Goal: Communication & Community: Answer question/provide support

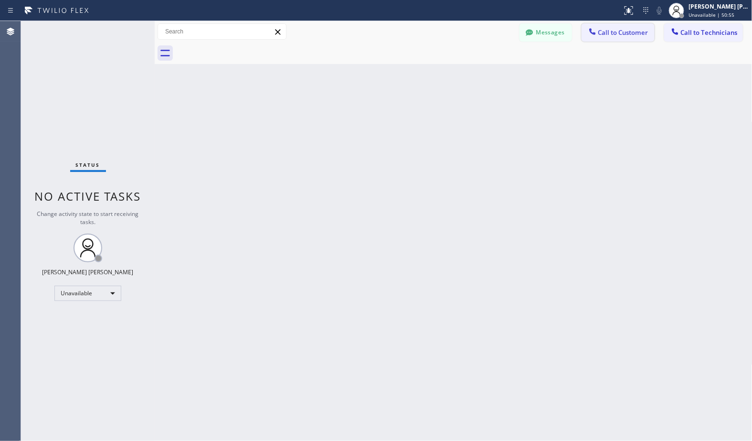
click at [640, 31] on span "Call to Customer" at bounding box center [623, 32] width 50 height 9
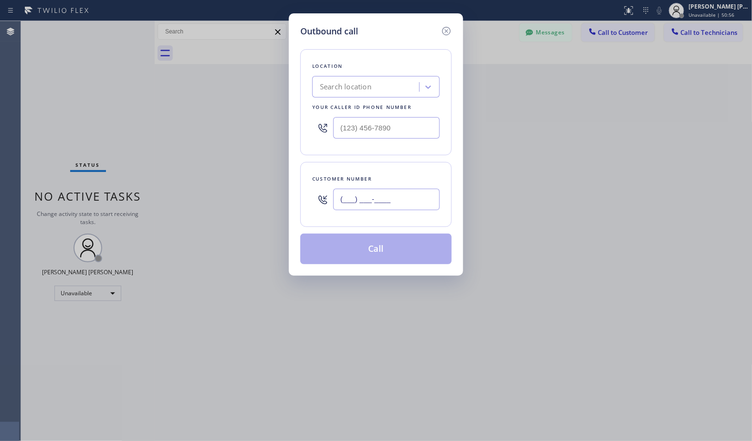
click at [376, 201] on input "(___) ___-____" at bounding box center [386, 199] width 106 height 21
paste input "808) 895-1398"
type input "[PHONE_NUMBER]"
click at [373, 84] on div "Search location" at bounding box center [367, 87] width 104 height 17
paste input "Air Conditioning Services"
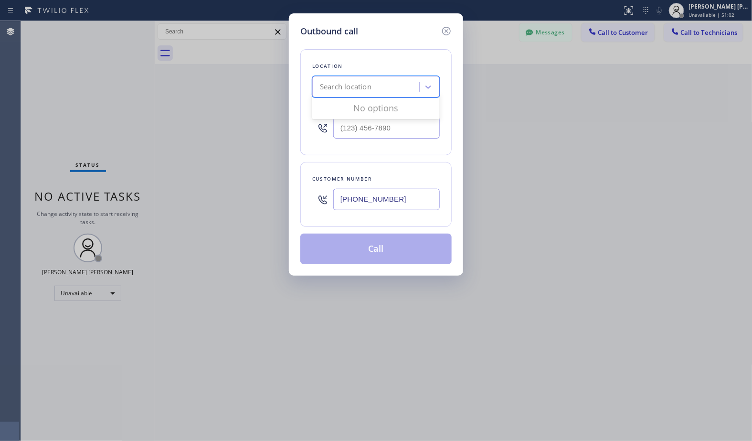
type input "Air Conditioning Services"
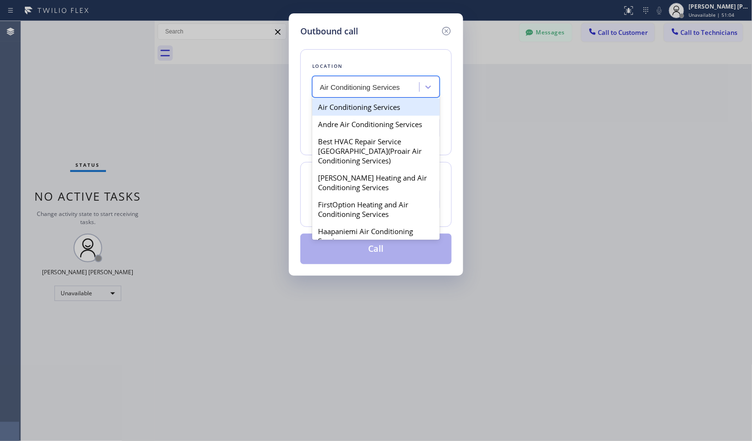
click at [380, 106] on div "Air Conditioning Services" at bounding box center [375, 106] width 127 height 17
type input "[PHONE_NUMBER]"
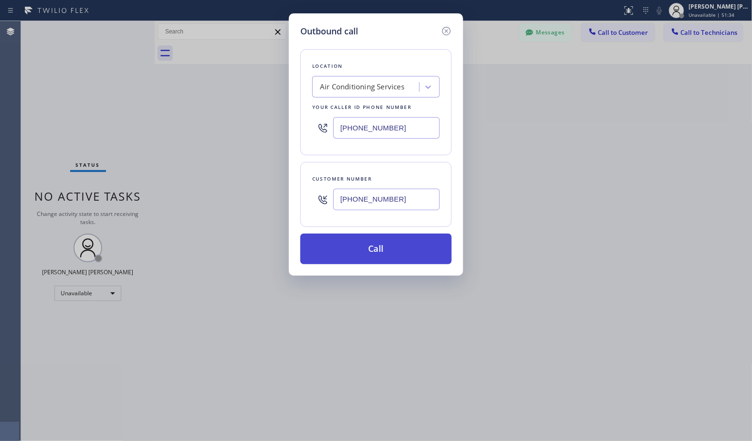
click at [416, 251] on button "Call" at bounding box center [375, 248] width 151 height 31
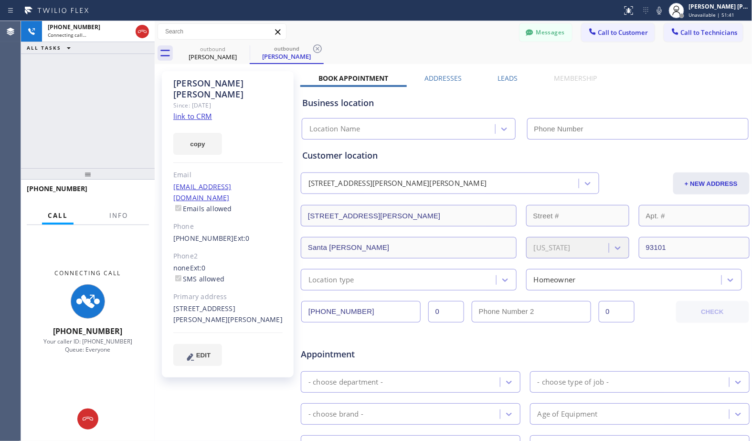
type input "[PHONE_NUMBER]"
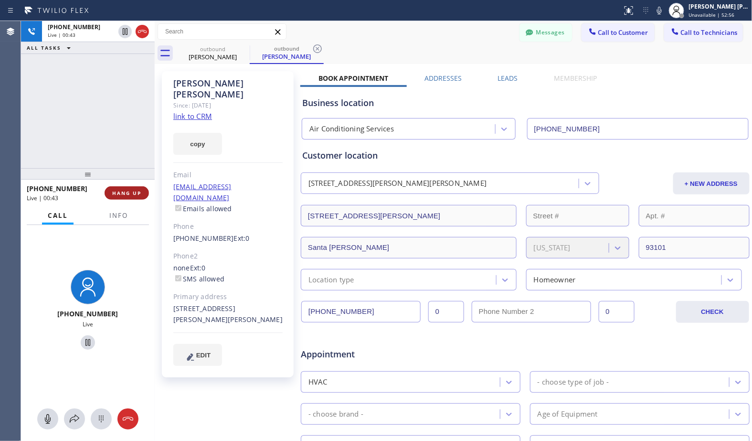
click at [127, 190] on span "HANG UP" at bounding box center [126, 193] width 29 height 7
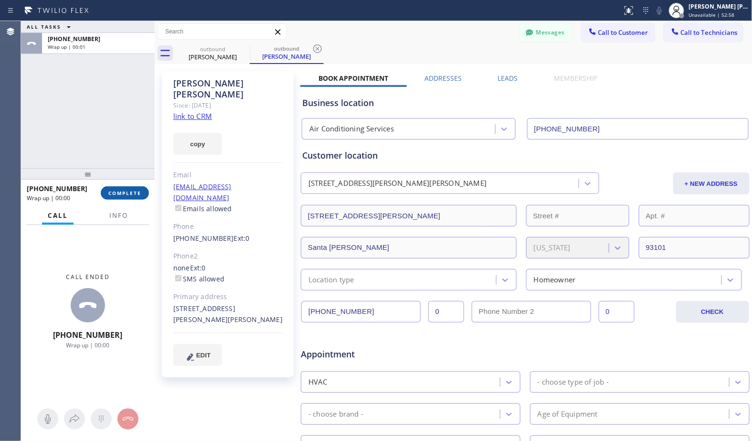
click at [132, 196] on span "COMPLETE" at bounding box center [124, 193] width 33 height 7
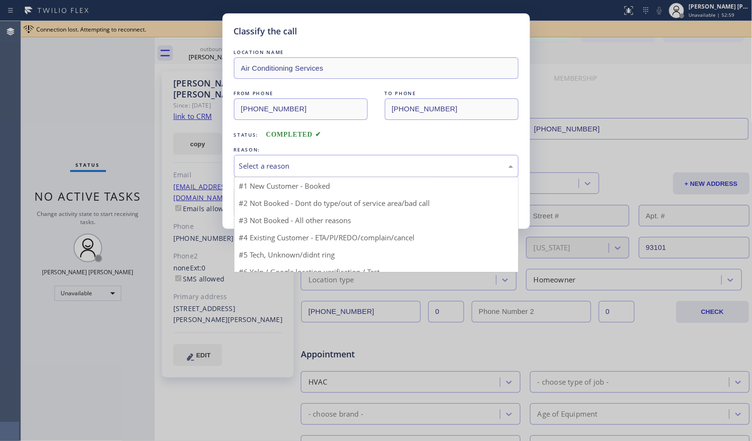
drag, startPoint x: 318, startPoint y: 164, endPoint x: 318, endPoint y: 170, distance: 5.3
click at [318, 167] on div "Select a reason" at bounding box center [376, 165] width 274 height 11
click at [626, 170] on div "Classify the call LOCATION NAME Air Conditioning Services FROM PHONE [PHONE_NUM…" at bounding box center [376, 220] width 752 height 441
click at [627, 170] on div "Classify the call LOCATION NAME Air Conditioning Services FROM PHONE [PHONE_NUM…" at bounding box center [376, 220] width 752 height 441
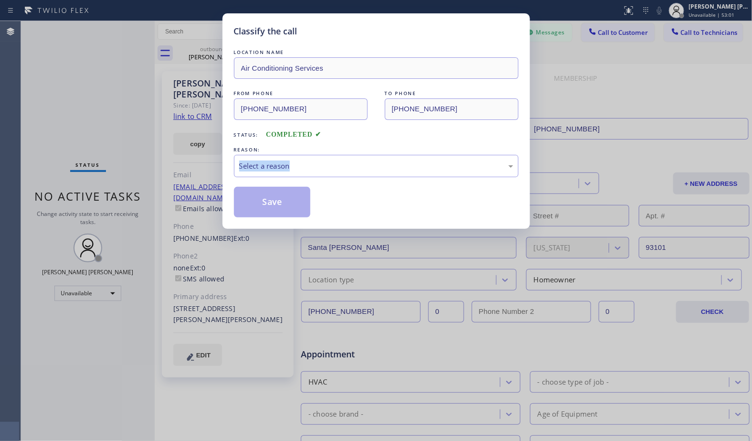
click at [627, 170] on div "Classify the call LOCATION NAME Air Conditioning Services FROM PHONE [PHONE_NUM…" at bounding box center [376, 220] width 752 height 441
click at [403, 163] on div "Select a reason" at bounding box center [376, 165] width 274 height 11
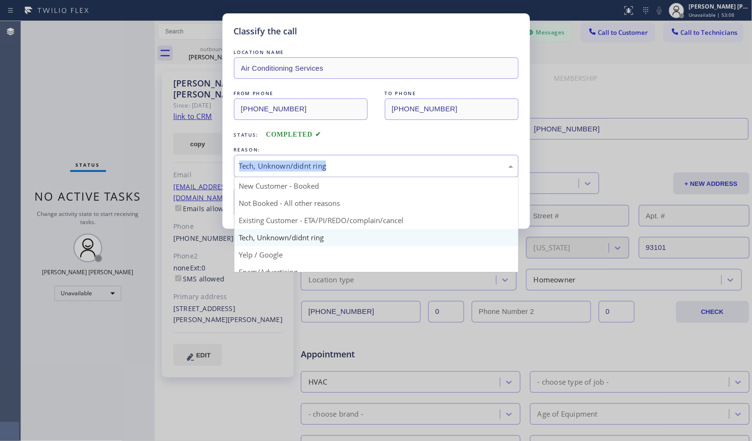
click at [362, 159] on div "Tech, Unknown/didnt ring" at bounding box center [376, 166] width 285 height 22
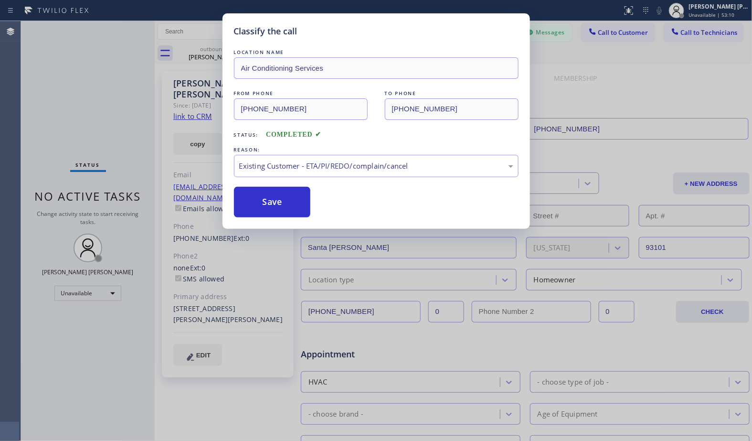
click at [350, 215] on div "Save" at bounding box center [376, 202] width 285 height 31
click at [275, 209] on button "Save" at bounding box center [272, 202] width 77 height 31
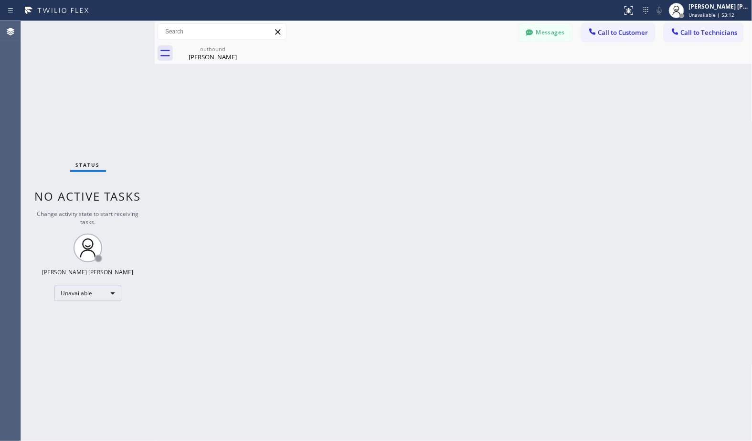
click at [554, 32] on button "Messages" at bounding box center [545, 32] width 53 height 18
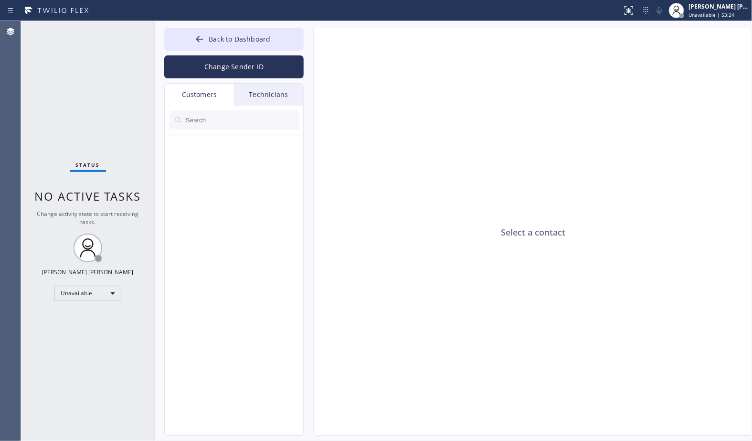
click at [233, 130] on div at bounding box center [234, 120] width 139 height 29
click at [236, 117] on input "[PHONE_NUMBER]" at bounding box center [235, 119] width 101 height 19
click at [222, 112] on input "(___) ___-____" at bounding box center [235, 119] width 101 height 19
click at [184, 121] on div at bounding box center [178, 120] width 11 height 11
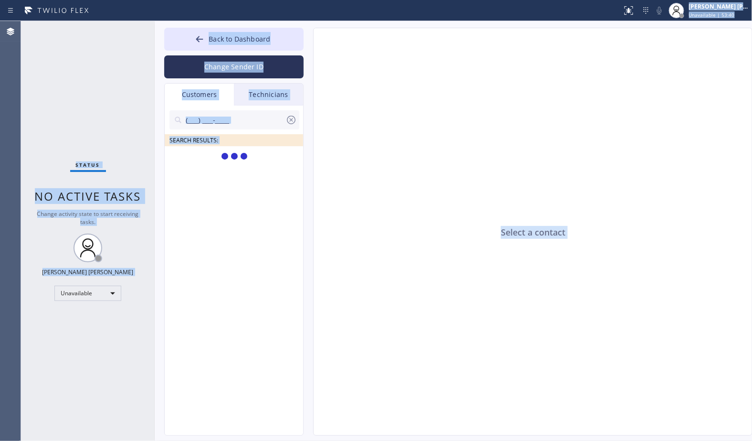
click at [193, 117] on input "(___) ___-____" at bounding box center [235, 119] width 101 height 19
click at [196, 122] on input "(___) ___-____" at bounding box center [235, 119] width 101 height 19
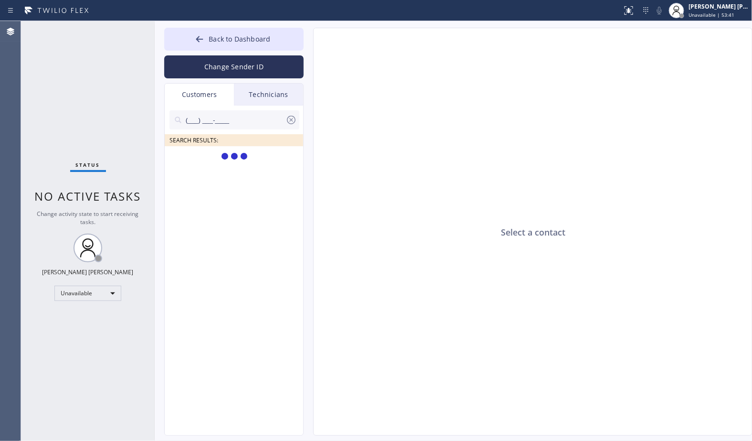
click at [196, 122] on input "(___) ___-____" at bounding box center [235, 119] width 101 height 19
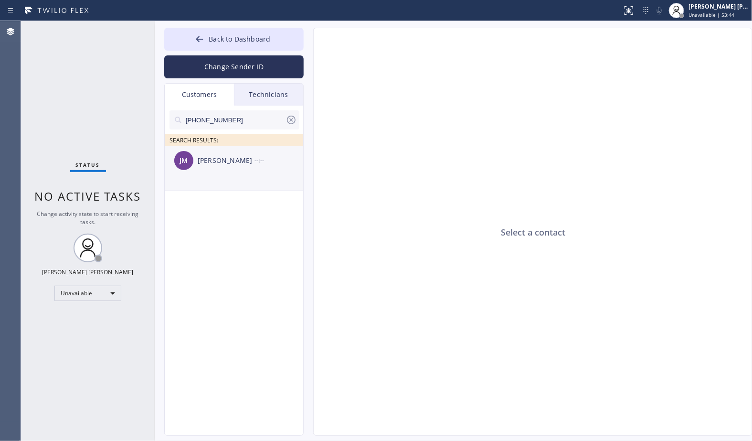
click at [234, 161] on div "[PERSON_NAME]" at bounding box center [226, 160] width 57 height 11
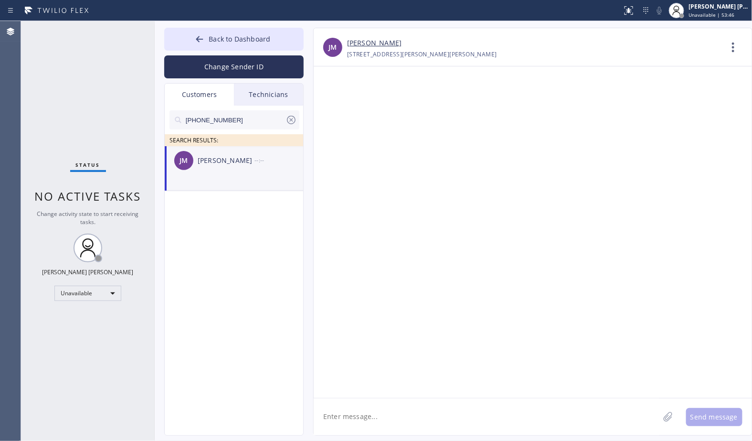
click at [413, 404] on textarea at bounding box center [487, 416] width 346 height 37
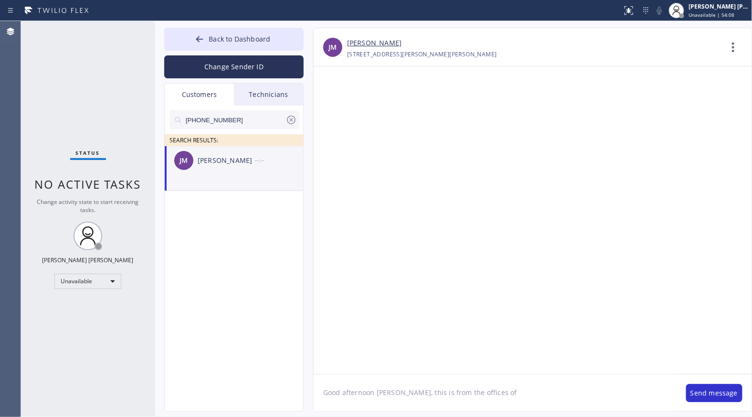
paste textarea "Air Conditioning Services"
paste textarea "Central Cooling"
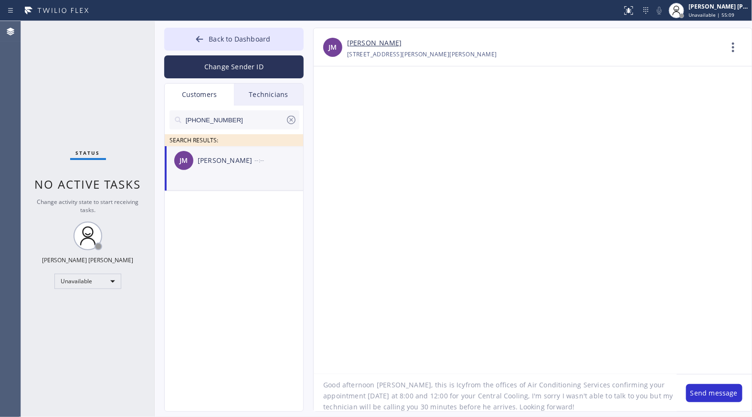
type textarea "Good afternoon [PERSON_NAME], this is Icy from the offices of Air Conditioning …"
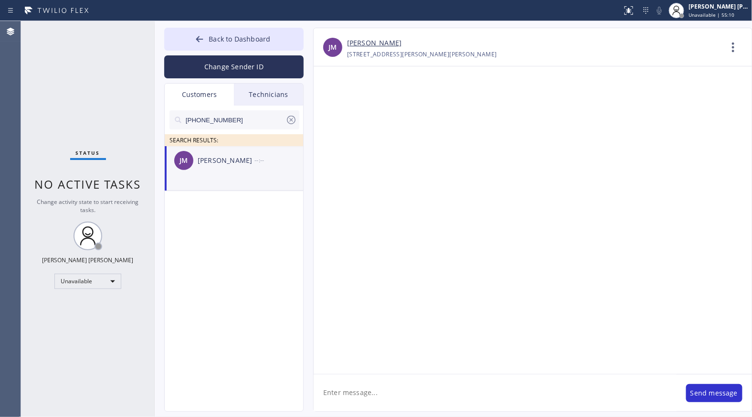
scroll to position [0, 0]
paste textarea "Good afternoon, [PERSON_NAME]. This is Icy from the offices of Air Conditioning…"
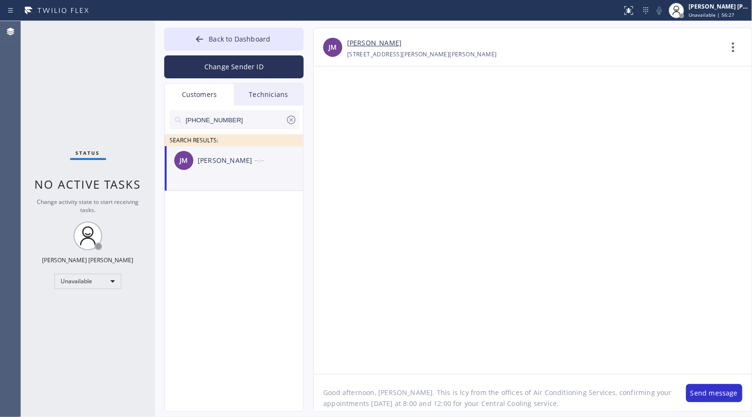
click at [364, 394] on textarea "Good afternoon, [PERSON_NAME]. This is Icy from the offices of Air Conditioning…" at bounding box center [495, 392] width 363 height 37
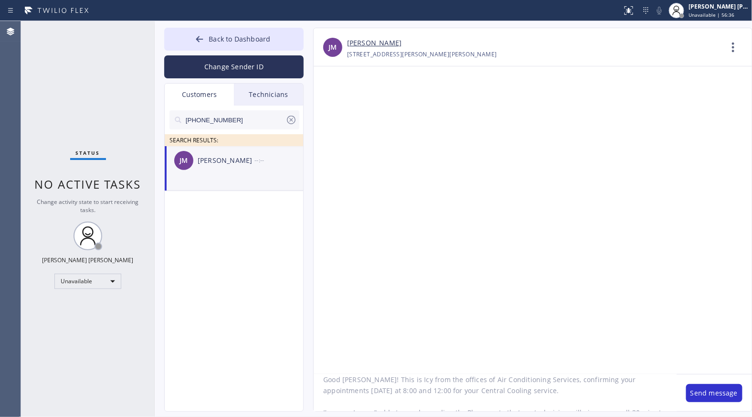
click at [642, 384] on textarea "Good [PERSON_NAME]! This is Icy from the offices of Air Conditioning Services, …" at bounding box center [495, 392] width 363 height 37
drag, startPoint x: 653, startPoint y: 381, endPoint x: 664, endPoint y: 378, distance: 11.7
click at [653, 380] on textarea "Good [PERSON_NAME]! This is Icy from the offices of Air Conditioning Services, …" at bounding box center [495, 392] width 363 height 37
click at [653, 383] on textarea "Good [PERSON_NAME]! This is Icy from the offices of Air Conditioning Services, …" at bounding box center [495, 392] width 363 height 37
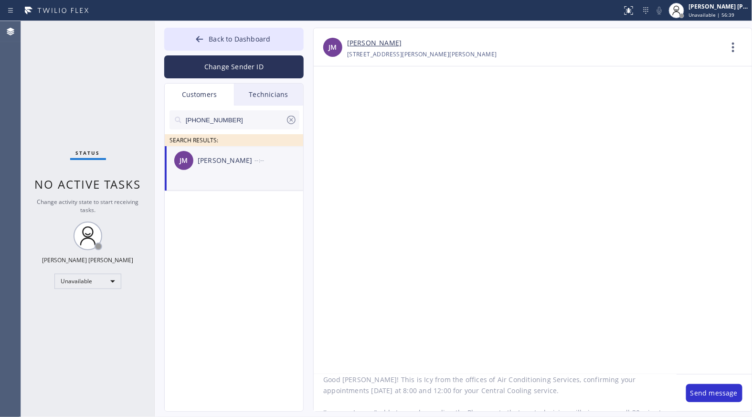
type textarea "Good [PERSON_NAME]! This is Icy from the offices of Air Conditioning Services, …"
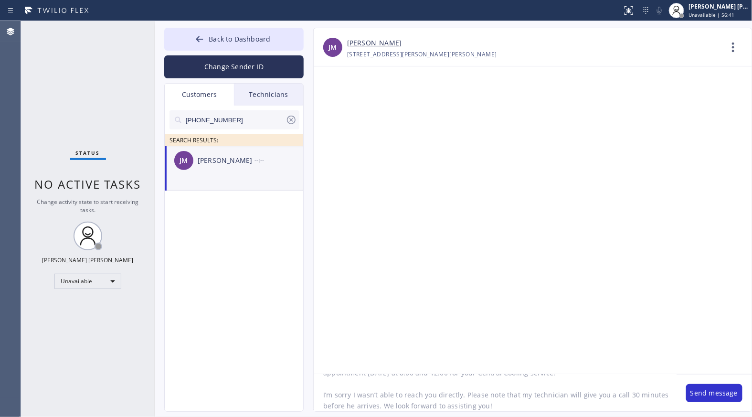
click at [513, 384] on textarea "Good [PERSON_NAME]! This is Icy from the offices of Air Conditioning Services, …" at bounding box center [495, 392] width 363 height 37
click at [541, 397] on textarea "Good [PERSON_NAME]! This is Icy from the offices of Air Conditioning Services, …" at bounding box center [495, 392] width 363 height 37
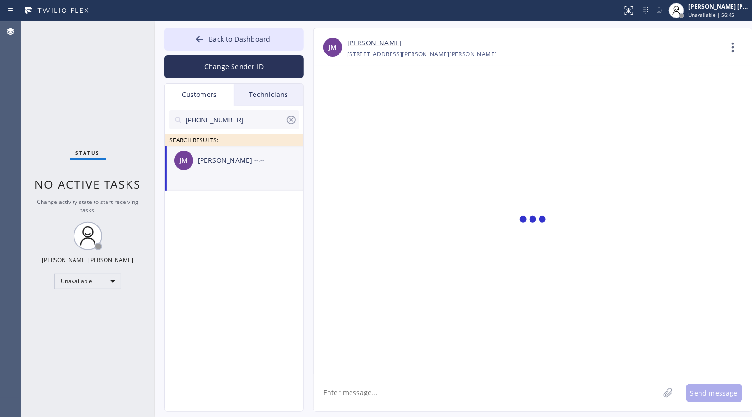
scroll to position [0, 0]
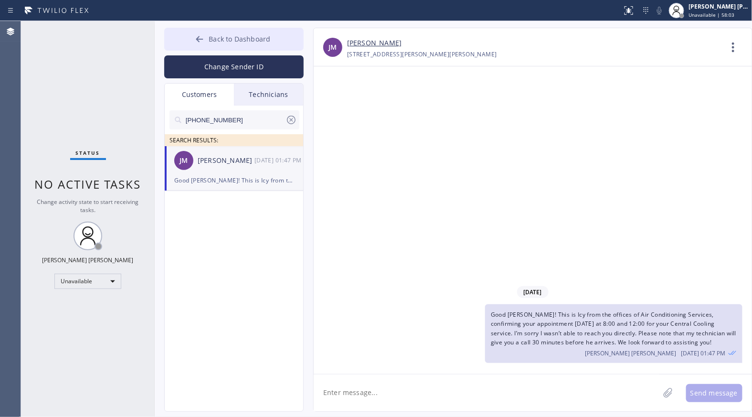
click at [205, 36] on div at bounding box center [199, 39] width 11 height 11
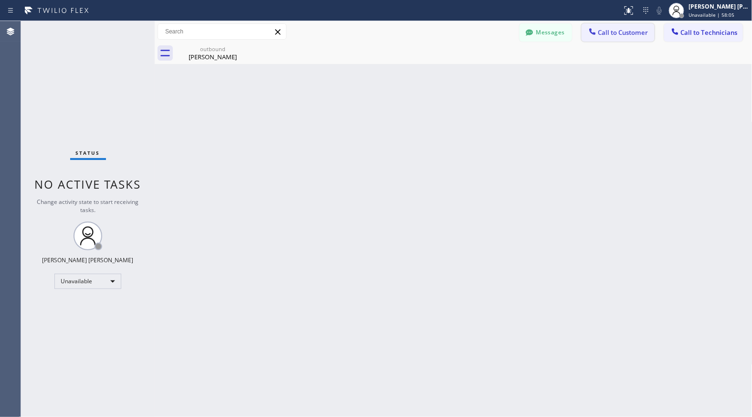
click at [625, 24] on button "Call to Customer" at bounding box center [618, 32] width 73 height 18
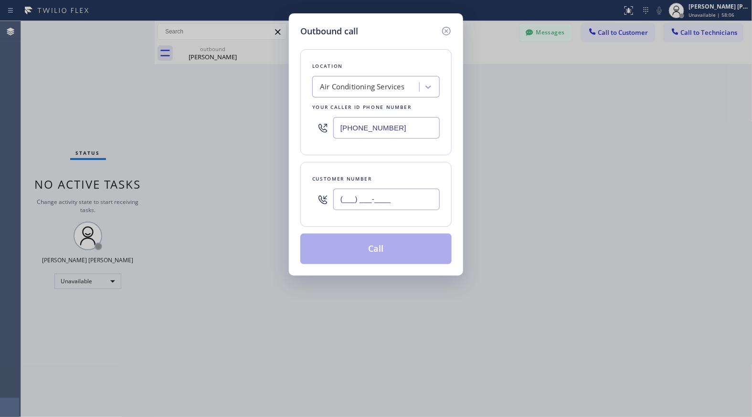
click at [381, 204] on input "(___) ___-____" at bounding box center [386, 199] width 106 height 21
paste input "805) 964-0488"
type input "[PHONE_NUMBER]"
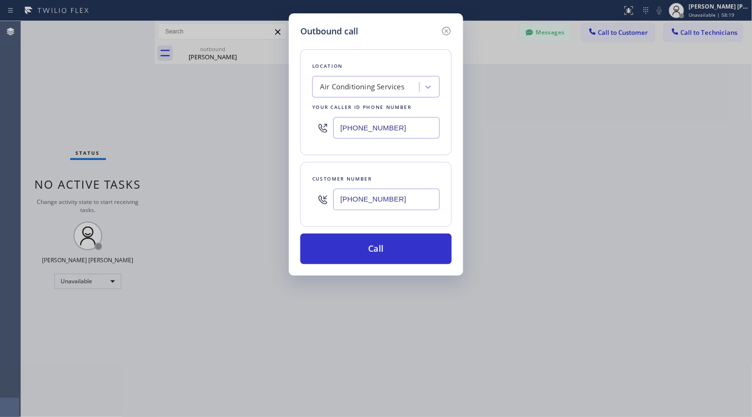
click at [379, 202] on input "[PHONE_NUMBER]" at bounding box center [386, 199] width 106 height 21
click at [378, 137] on input "[PHONE_NUMBER]" at bounding box center [386, 127] width 106 height 21
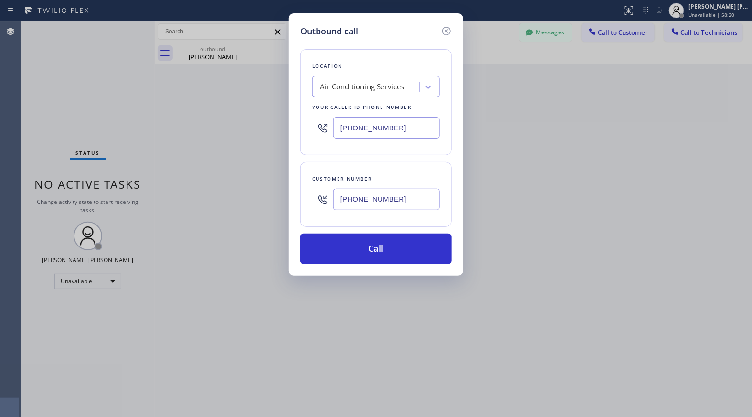
click at [378, 137] on input "[PHONE_NUMBER]" at bounding box center [386, 127] width 106 height 21
paste input "___) ___-____"
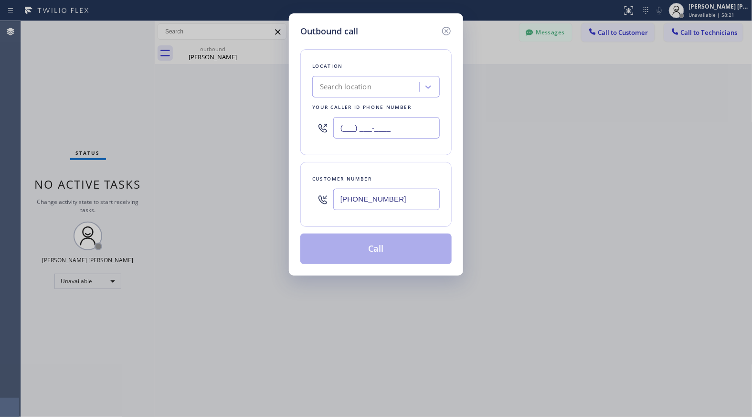
paste input "text"
type input "(___) ___-____"
click at [399, 76] on div "Search location" at bounding box center [375, 86] width 127 height 21
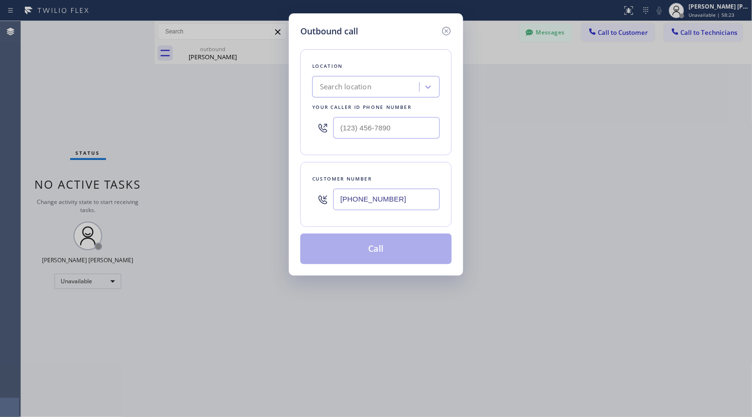
paste input "Santa [PERSON_NAME] HVAC Service"
type input "Santa [PERSON_NAME] HVAC Service"
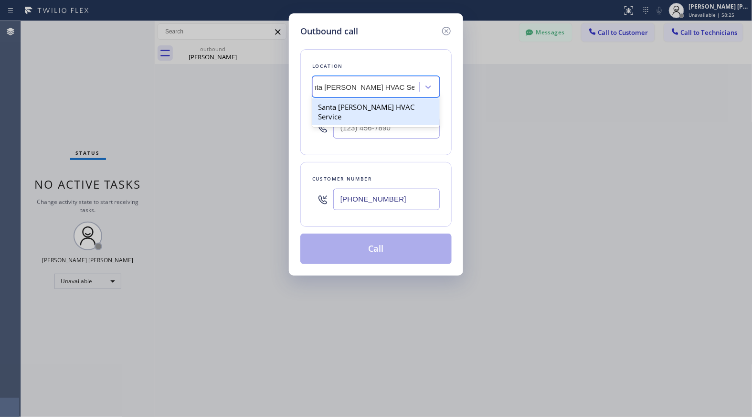
click at [415, 110] on div "Santa [PERSON_NAME] HVAC Service" at bounding box center [375, 111] width 127 height 27
type input "[PHONE_NUMBER]"
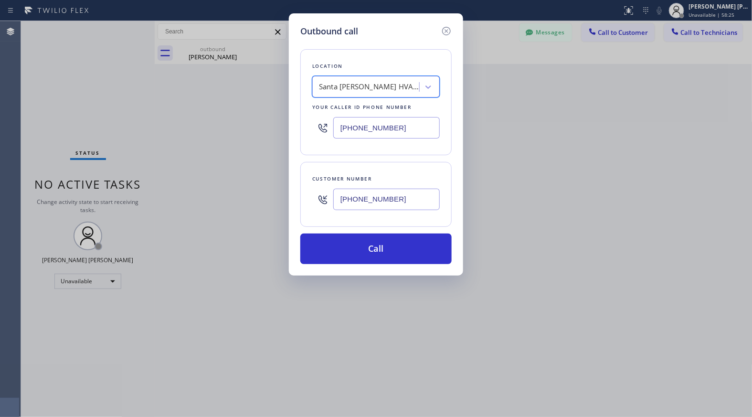
scroll to position [0, 1]
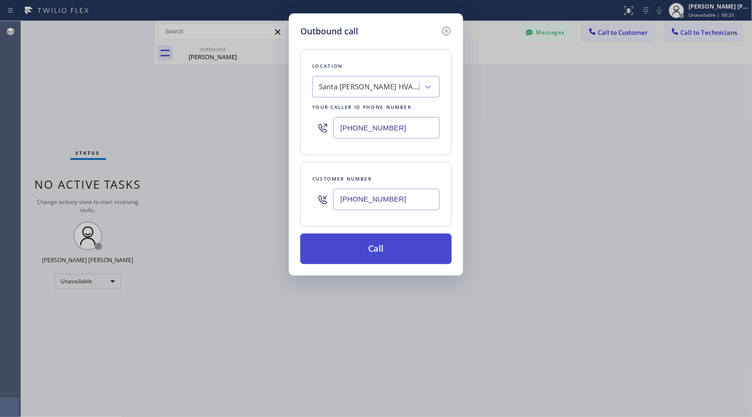
click at [403, 258] on button "Call" at bounding box center [375, 248] width 151 height 31
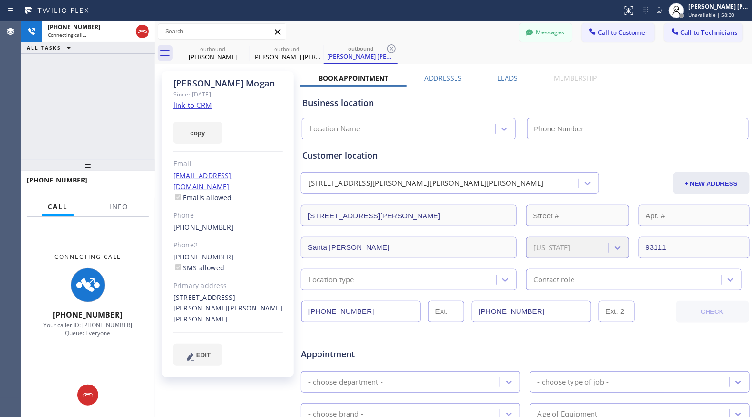
type input "[PHONE_NUMBER]"
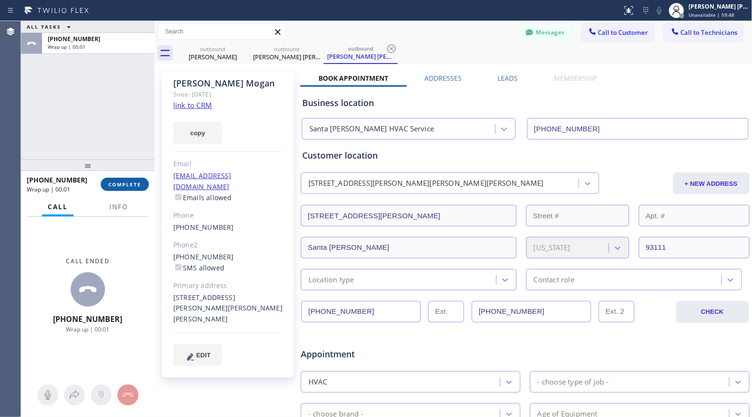
click at [138, 188] on button "COMPLETE" at bounding box center [125, 184] width 48 height 13
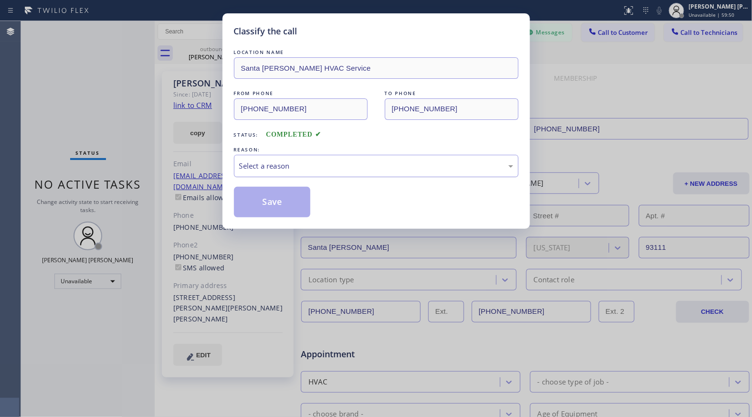
click at [331, 159] on div "Select a reason" at bounding box center [376, 166] width 285 height 22
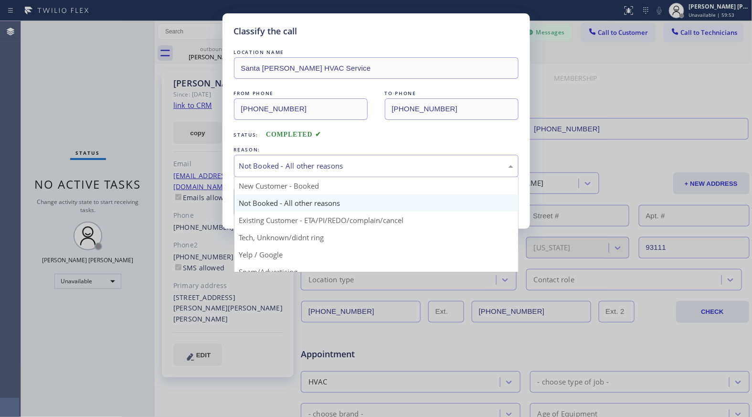
click at [300, 165] on div "Not Booked - All other reasons" at bounding box center [376, 165] width 274 height 11
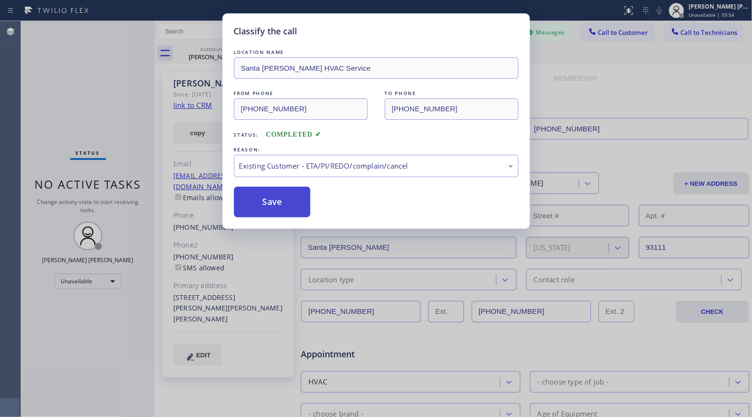
click at [293, 215] on button "Save" at bounding box center [272, 202] width 77 height 31
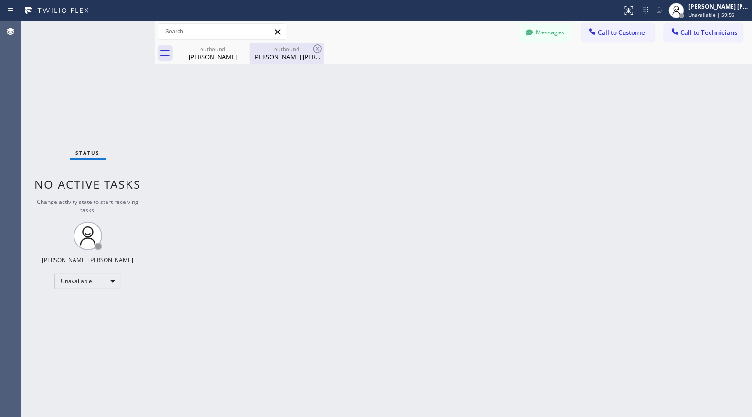
click at [302, 60] on div "[PERSON_NAME] [PERSON_NAME]" at bounding box center [287, 57] width 72 height 9
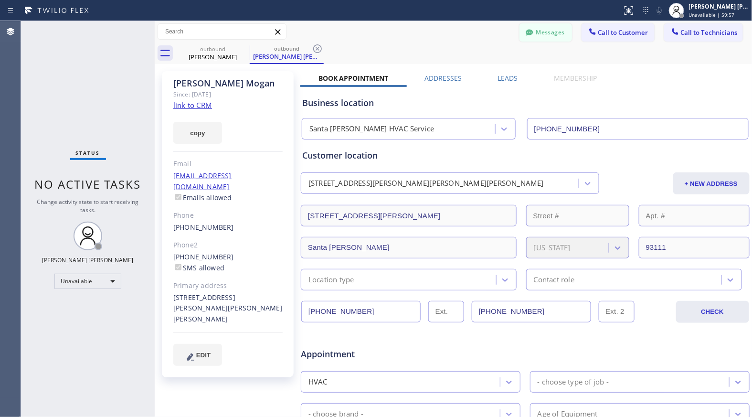
click at [546, 32] on button "Messages" at bounding box center [545, 32] width 53 height 18
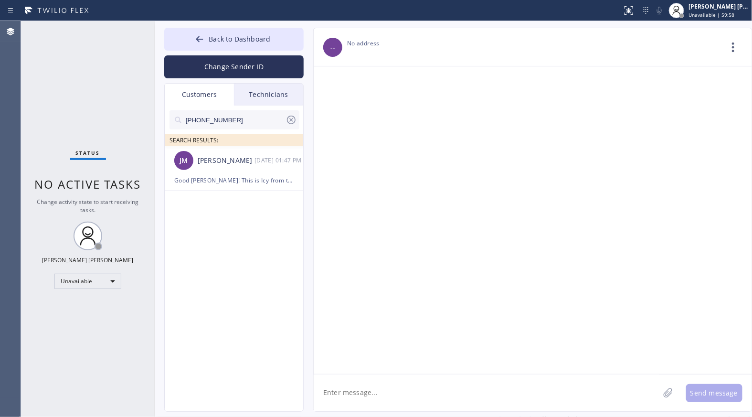
click at [231, 116] on input "[PHONE_NUMBER]" at bounding box center [235, 119] width 101 height 19
click at [365, 398] on textarea at bounding box center [487, 392] width 346 height 37
paste textarea "[PHONE_NUMBER]"
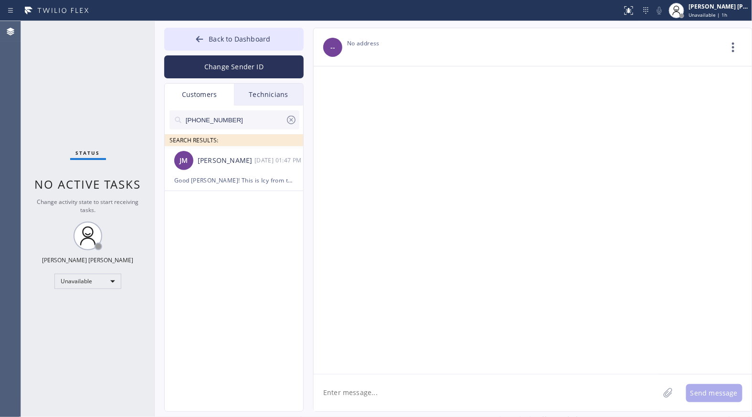
type textarea "[PHONE_NUMBER]"
click at [231, 126] on input "[PHONE_NUMBER]" at bounding box center [235, 119] width 101 height 19
paste input "5) 896-4242"
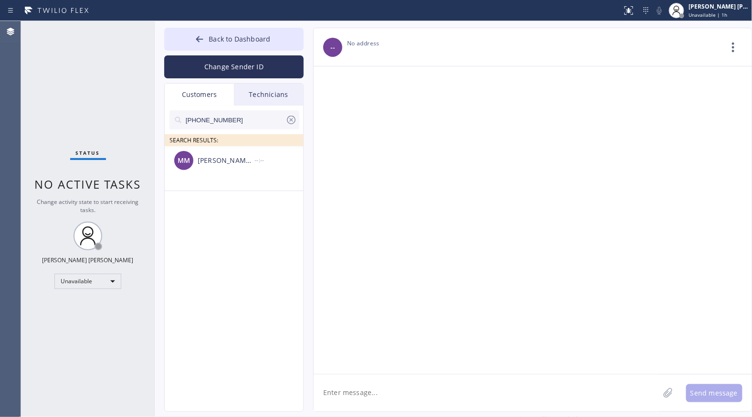
type input "[PHONE_NUMBER]"
click at [230, 159] on div "[PERSON_NAME] [PERSON_NAME]" at bounding box center [226, 160] width 57 height 11
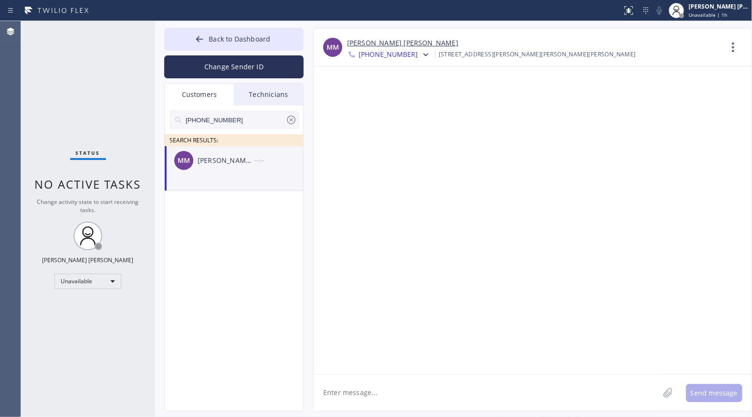
click at [457, 404] on textarea at bounding box center [487, 392] width 346 height 37
paste textarea "[PHONE_NUMBER]"
type textarea "[PHONE_NUMBER]"
click at [514, 395] on textarea at bounding box center [487, 392] width 346 height 37
paste textarea "Good afternoon, [PERSON_NAME]. This is Icy from the offices of Air Conditioning…"
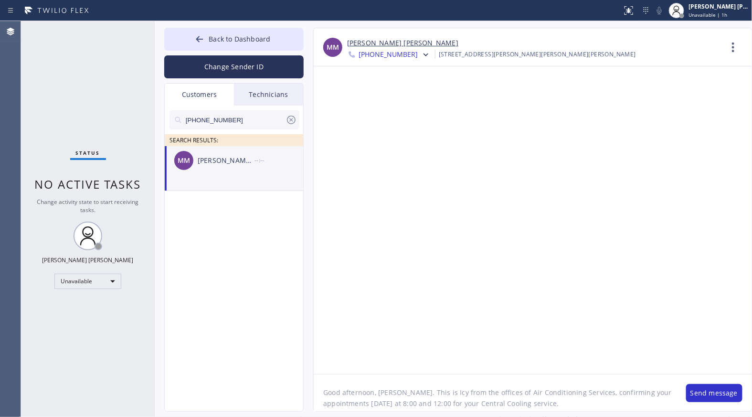
click at [384, 389] on textarea "Good afternoon, [PERSON_NAME]. This is Icy from the offices of Air Conditioning…" at bounding box center [495, 392] width 363 height 37
drag, startPoint x: 491, startPoint y: 394, endPoint x: 570, endPoint y: 392, distance: 79.3
click at [570, 392] on textarea "Good afternoon, [PERSON_NAME]. This is Icy from the offices of Air Conditioning…" at bounding box center [495, 392] width 363 height 37
paste textarea "Santa [PERSON_NAME] HVAC Service"
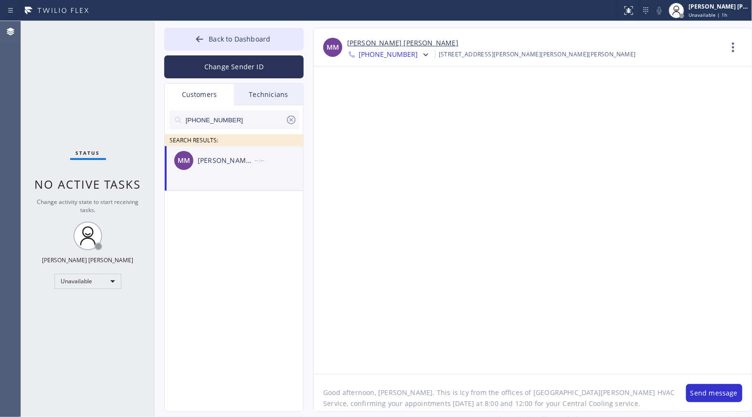
drag, startPoint x: 412, startPoint y: 402, endPoint x: 459, endPoint y: 399, distance: 47.4
click at [459, 399] on textarea "Good afternoon, [PERSON_NAME]. This is Icy from the offices of [GEOGRAPHIC_DATA…" at bounding box center [495, 392] width 363 height 37
paste textarea "10am - 2pm"
click at [556, 397] on textarea "Good afternoon, [PERSON_NAME]. This is Icy from the offices of [GEOGRAPHIC_DATA…" at bounding box center [495, 392] width 363 height 37
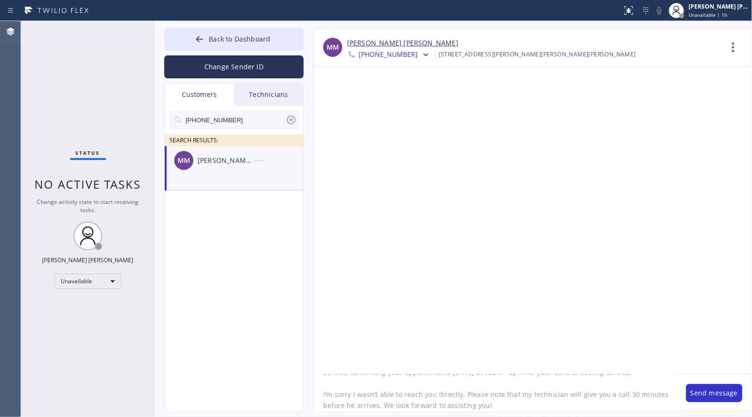
click at [373, 385] on textarea "Good afternoon, [PERSON_NAME]. This is Icy from the offices of [GEOGRAPHIC_DATA…" at bounding box center [495, 392] width 363 height 37
drag, startPoint x: 407, startPoint y: 385, endPoint x: 451, endPoint y: 385, distance: 43.9
click at [407, 385] on textarea "Good afternoon, [PERSON_NAME]. This is Icy from the offices of [GEOGRAPHIC_DATA…" at bounding box center [495, 392] width 363 height 37
click at [460, 385] on textarea "Good afternoon, [PERSON_NAME]. This is Icy from the offices of [GEOGRAPHIC_DATA…" at bounding box center [495, 392] width 363 height 37
type textarea "Good afternoon, [PERSON_NAME]. This is Icy from the offices of [GEOGRAPHIC_DATA…"
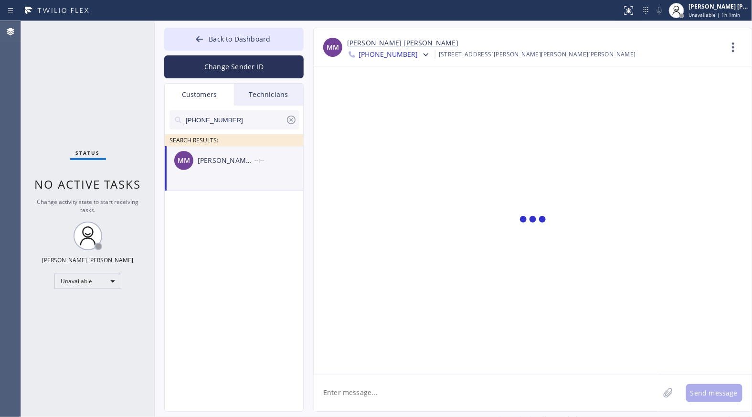
scroll to position [0, 0]
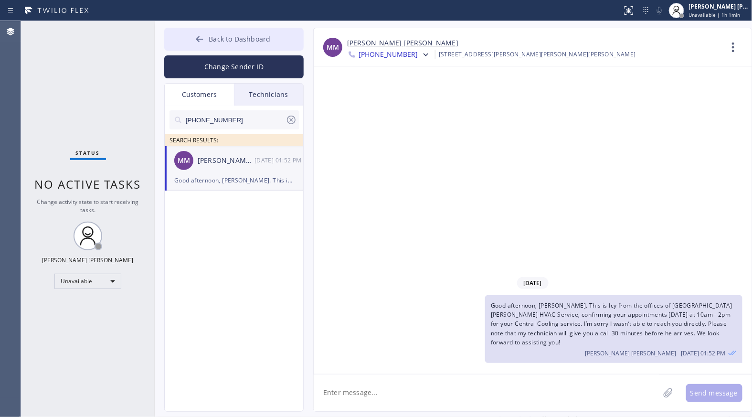
click at [175, 39] on button "Back to Dashboard" at bounding box center [233, 39] width 139 height 23
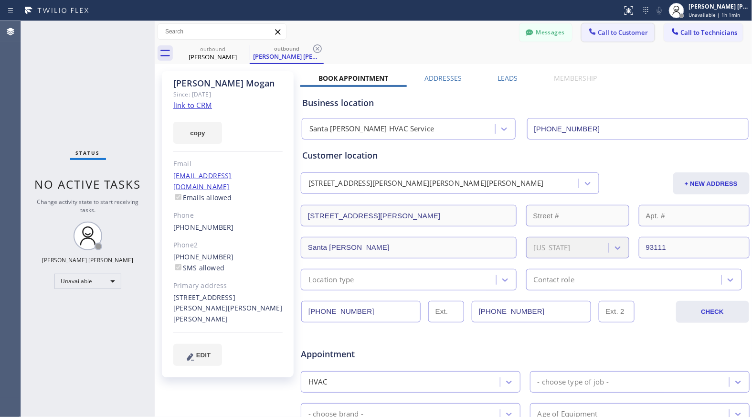
click at [600, 32] on span "Call to Customer" at bounding box center [623, 32] width 50 height 9
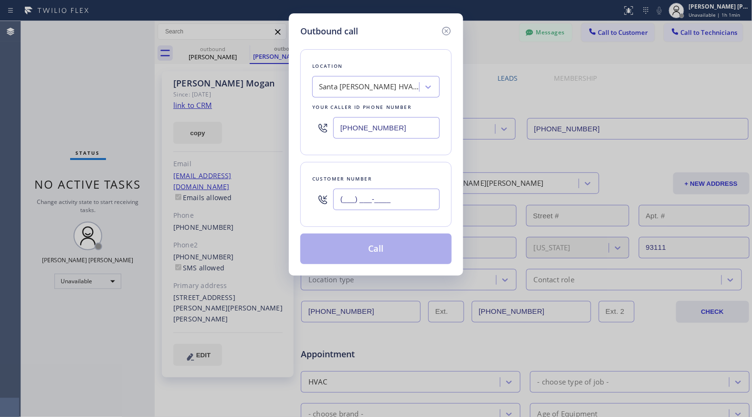
click at [383, 206] on input "(___) ___-____" at bounding box center [386, 199] width 106 height 21
paste input "805) 896-4242"
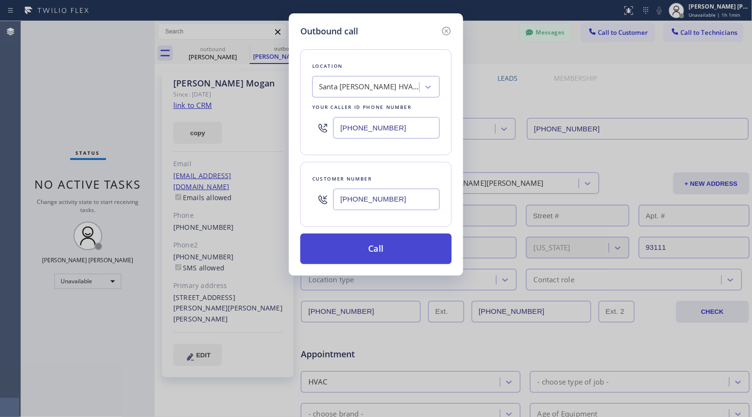
type input "[PHONE_NUMBER]"
click at [357, 257] on button "Call" at bounding box center [375, 248] width 151 height 31
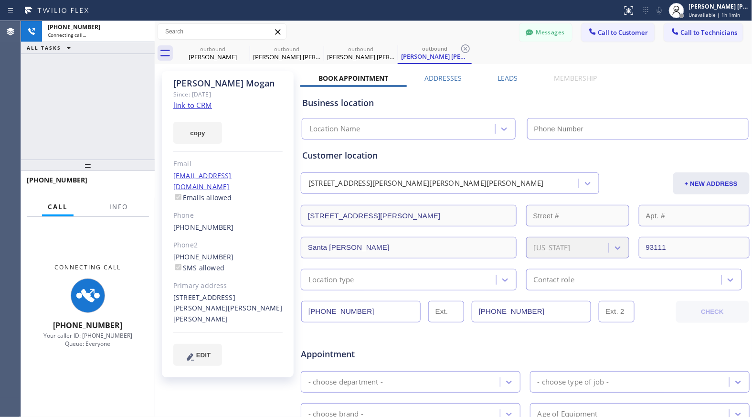
type input "[PHONE_NUMBER]"
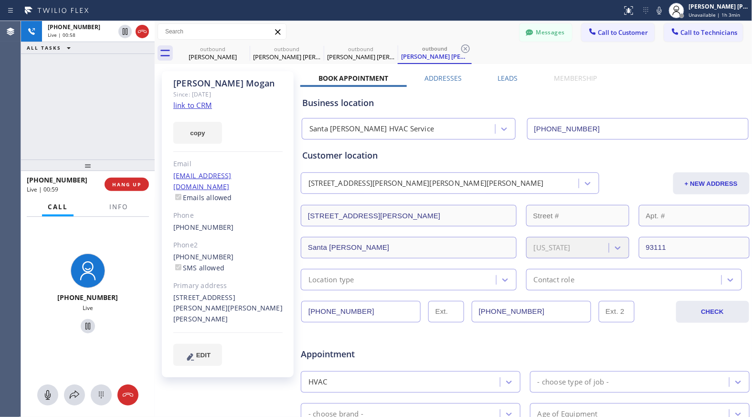
click at [140, 104] on div "[PHONE_NUMBER] Live | 00:58 ALL TASKS ALL TASKS ACTIVE TASKS TASKS IN WRAP UP" at bounding box center [88, 90] width 134 height 138
drag, startPoint x: 180, startPoint y: 87, endPoint x: 231, endPoint y: 83, distance: 51.3
click at [231, 83] on div "[PERSON_NAME] [PERSON_NAME]" at bounding box center [227, 83] width 109 height 11
click at [220, 84] on div "[PERSON_NAME] [PERSON_NAME]" at bounding box center [227, 83] width 109 height 11
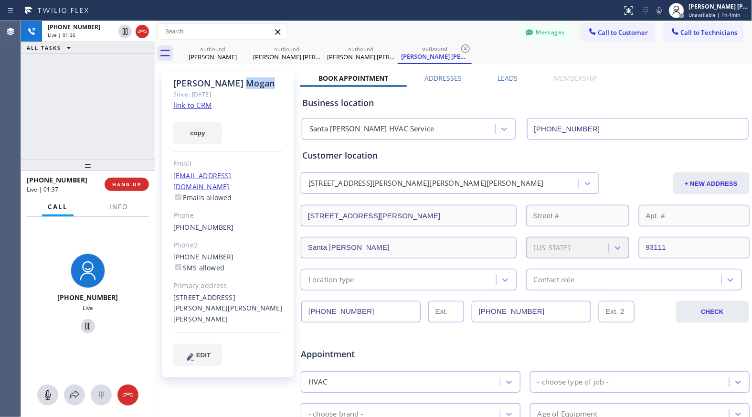
click at [220, 84] on div "[PERSON_NAME] [PERSON_NAME]" at bounding box center [227, 83] width 109 height 11
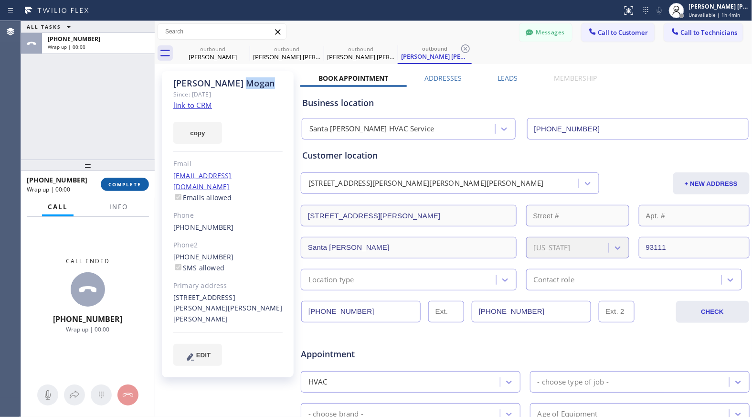
click at [134, 188] on span "COMPLETE" at bounding box center [124, 184] width 33 height 7
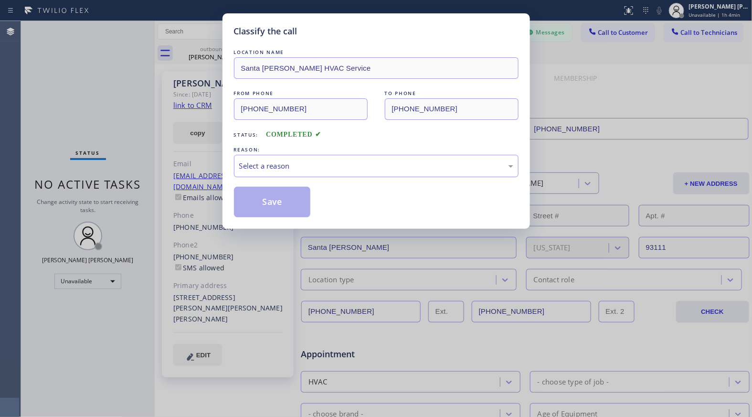
click at [318, 158] on div "Select a reason" at bounding box center [376, 166] width 285 height 22
click at [288, 206] on button "Save" at bounding box center [272, 202] width 77 height 31
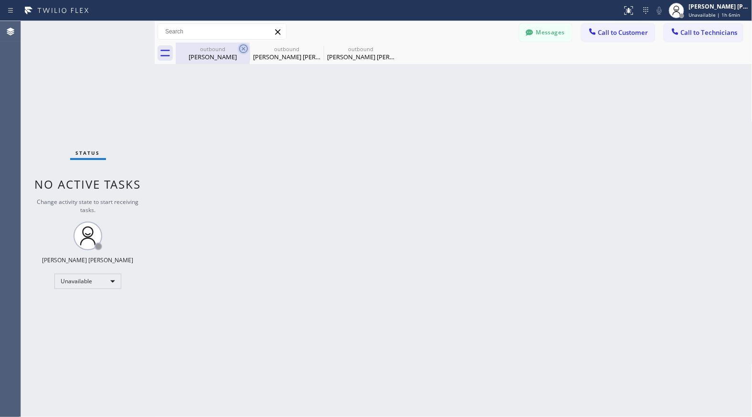
click at [246, 52] on icon at bounding box center [243, 48] width 9 height 9
click at [0, 0] on icon at bounding box center [0, 0] width 0 height 0
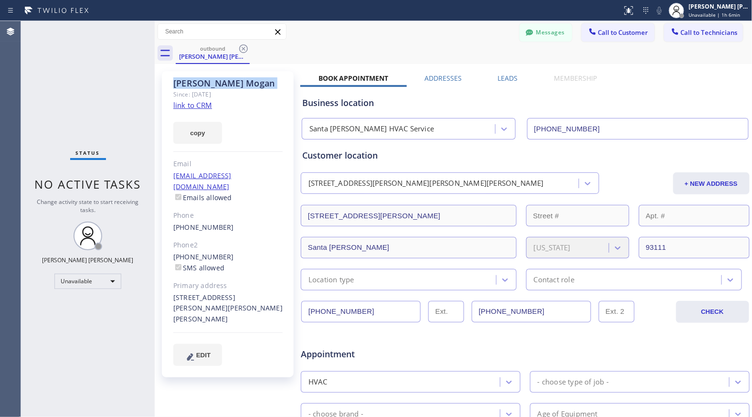
click at [246, 52] on icon at bounding box center [243, 48] width 9 height 9
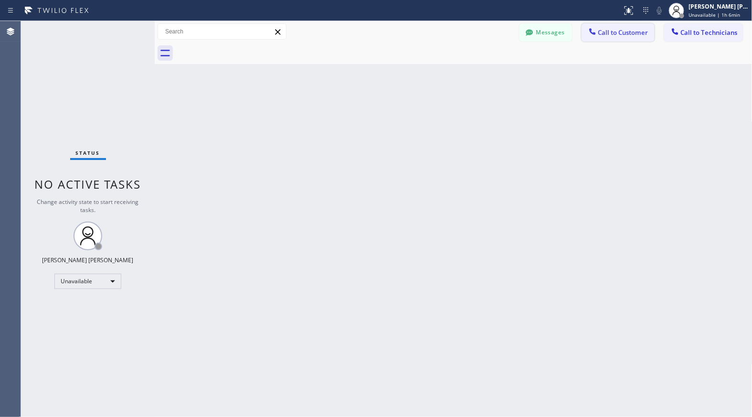
click at [588, 31] on icon at bounding box center [593, 32] width 10 height 10
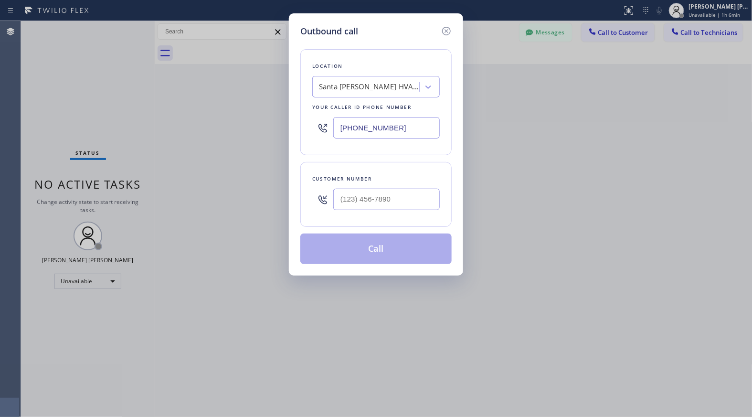
click at [415, 212] on div at bounding box center [386, 199] width 106 height 31
click at [415, 203] on input "(___) ___-____" at bounding box center [386, 199] width 106 height 21
paste input "805) 236-1889"
type input "[PHONE_NUMBER]"
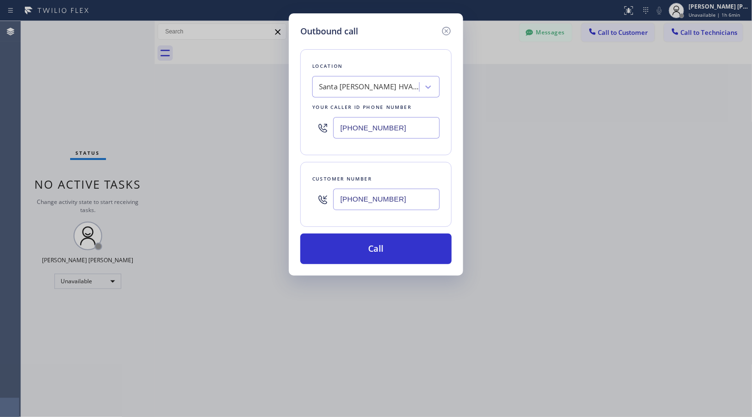
click at [399, 119] on input "[PHONE_NUMBER]" at bounding box center [386, 127] width 106 height 21
paste input "___) ___-____"
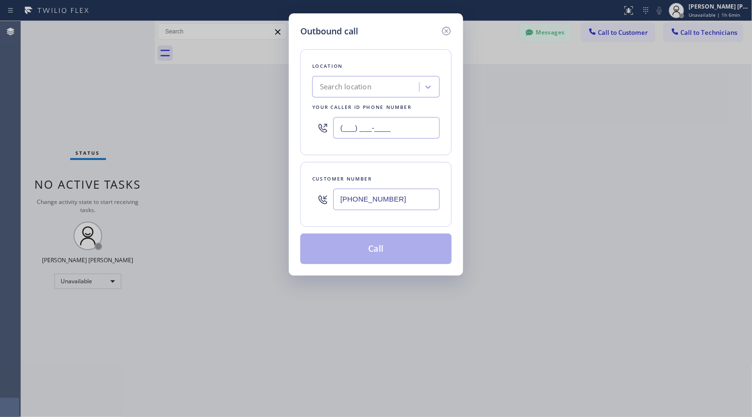
type input "(___) ___-____"
click at [413, 82] on div "Search location" at bounding box center [367, 87] width 104 height 17
paste input "Oxnard Value Heating"
type input "Oxnard Value Heating"
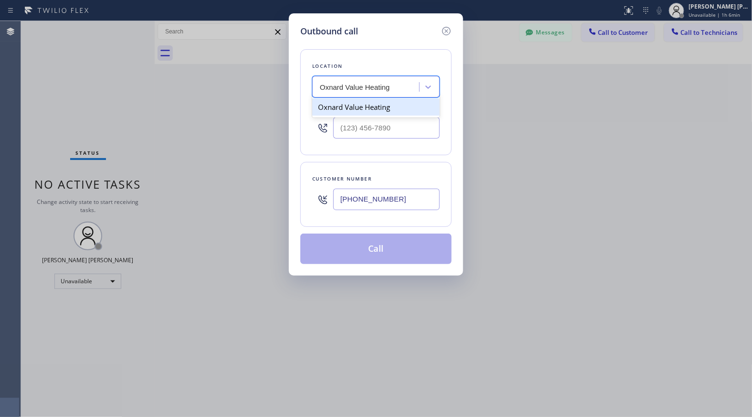
click at [407, 111] on div "Oxnard Value Heating" at bounding box center [375, 106] width 127 height 17
type input "[PHONE_NUMBER]"
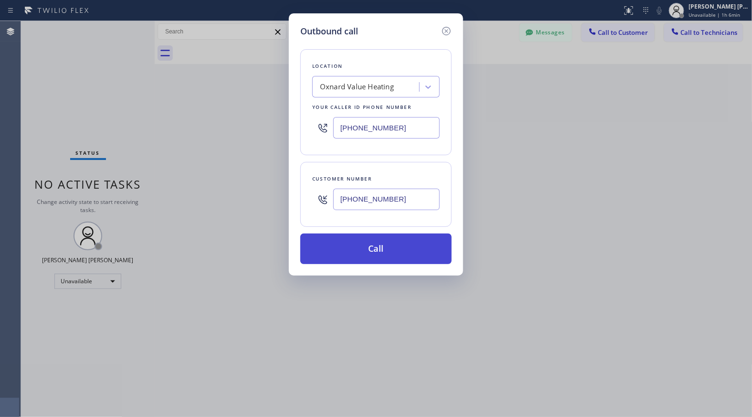
click at [387, 244] on button "Call" at bounding box center [375, 248] width 151 height 31
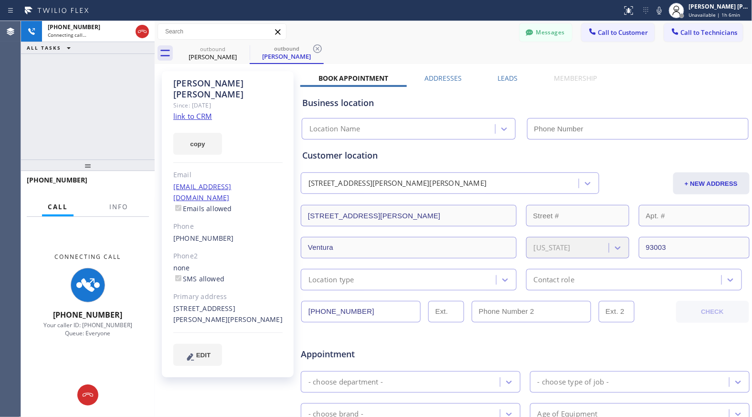
type input "[PHONE_NUMBER]"
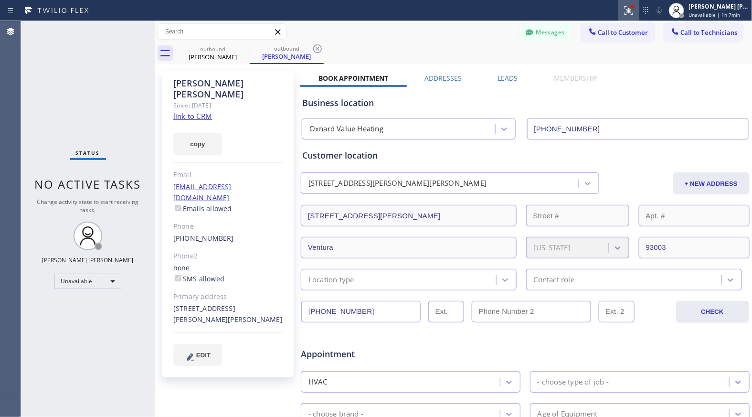
click at [628, 8] on icon at bounding box center [628, 10] width 11 height 11
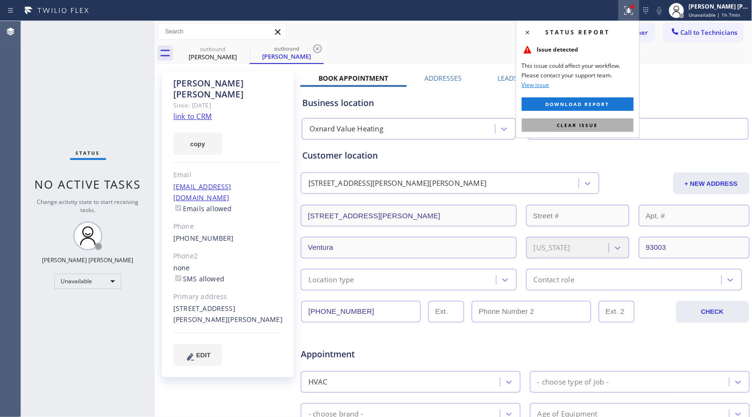
click at [607, 127] on button "Clear issue" at bounding box center [578, 124] width 112 height 13
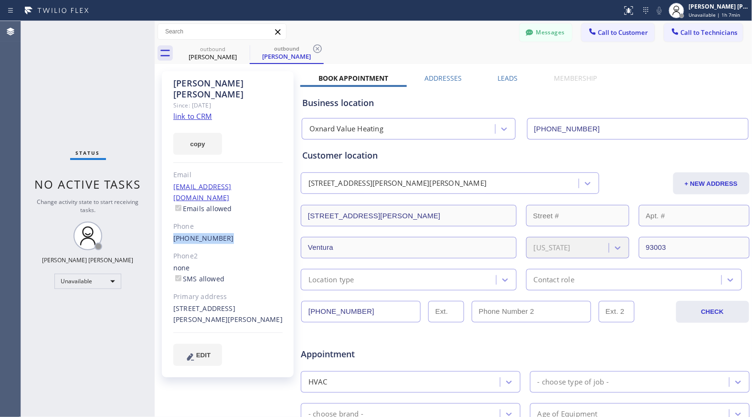
drag, startPoint x: 227, startPoint y: 218, endPoint x: 160, endPoint y: 215, distance: 66.5
click at [160, 215] on div "[PERSON_NAME] Since: [DATE] link to CRM copy Email [EMAIL_ADDRESS][DOMAIN_NAME]…" at bounding box center [228, 375] width 143 height 619
copy link "[PHONE_NUMBER]"
click at [589, 33] on icon at bounding box center [593, 32] width 10 height 10
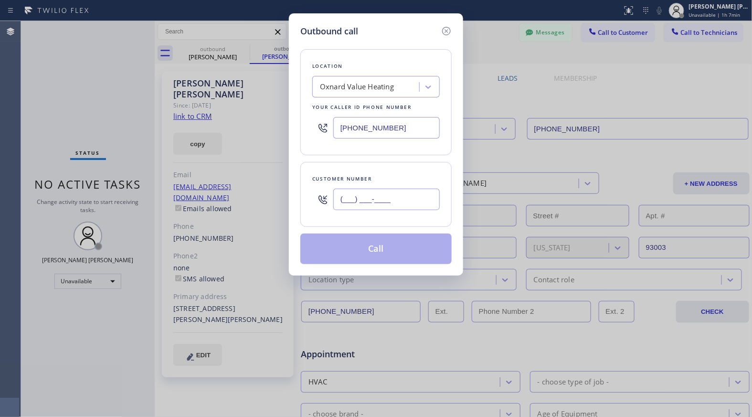
paste input "805) 236-1889"
click at [412, 204] on input "(___) ___-____" at bounding box center [386, 199] width 106 height 21
type input "[PHONE_NUMBER]"
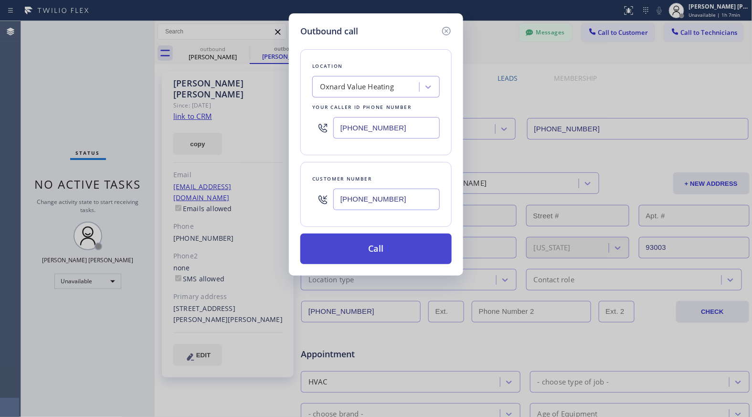
click at [398, 255] on button "Call" at bounding box center [375, 248] width 151 height 31
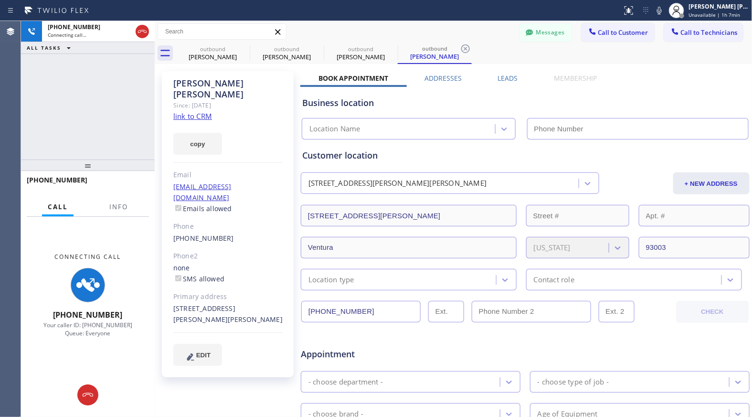
type input "[PHONE_NUMBER]"
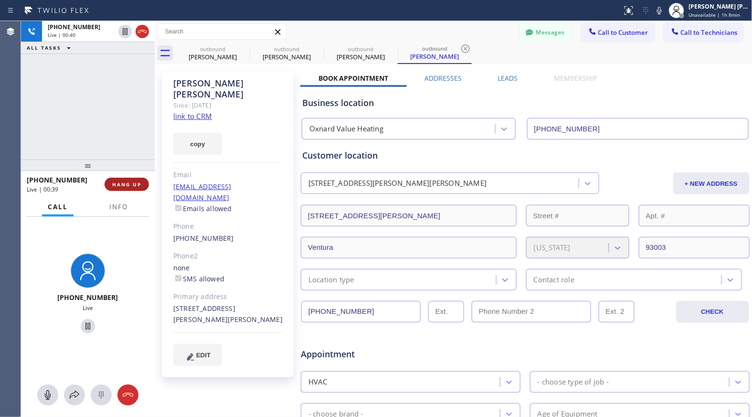
click at [143, 180] on button "HANG UP" at bounding box center [127, 184] width 44 height 13
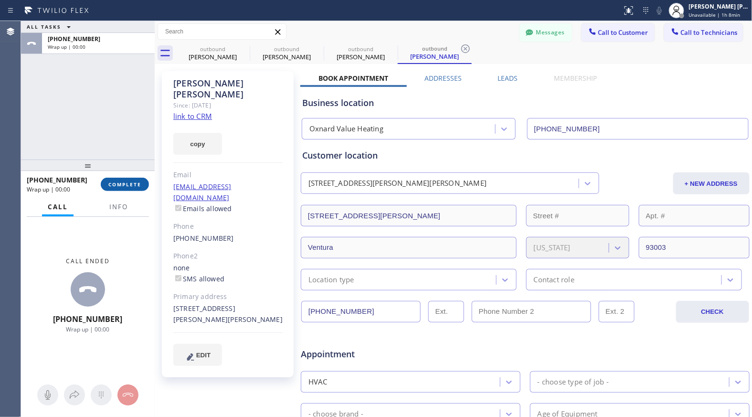
click at [122, 179] on button "COMPLETE" at bounding box center [125, 184] width 48 height 13
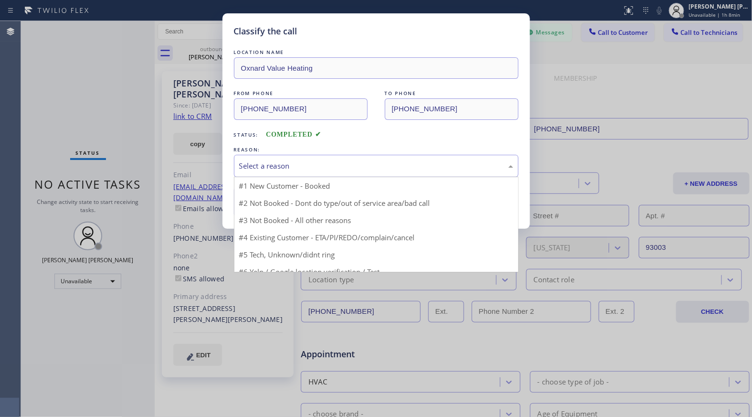
click at [415, 156] on div "Select a reason" at bounding box center [376, 166] width 285 height 22
click at [302, 197] on button "Save" at bounding box center [272, 202] width 77 height 31
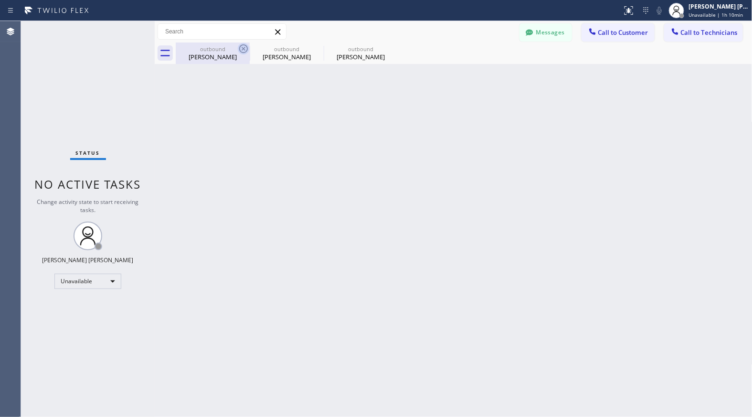
click at [243, 53] on icon at bounding box center [243, 48] width 11 height 11
click at [0, 0] on icon at bounding box center [0, 0] width 0 height 0
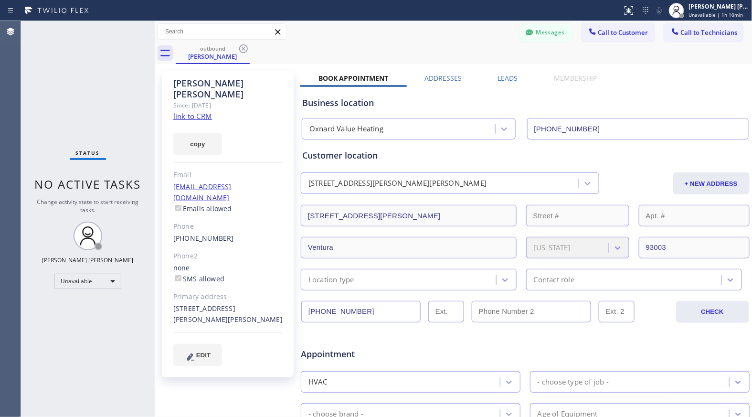
click at [243, 53] on icon at bounding box center [243, 48] width 11 height 11
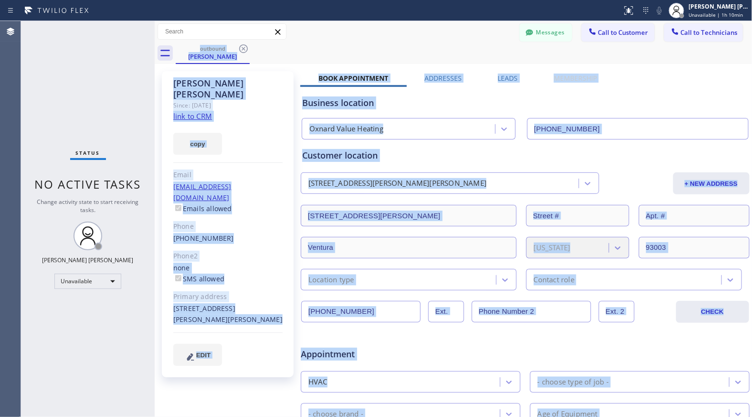
click at [243, 53] on div "outbound [PERSON_NAME]" at bounding box center [464, 52] width 577 height 21
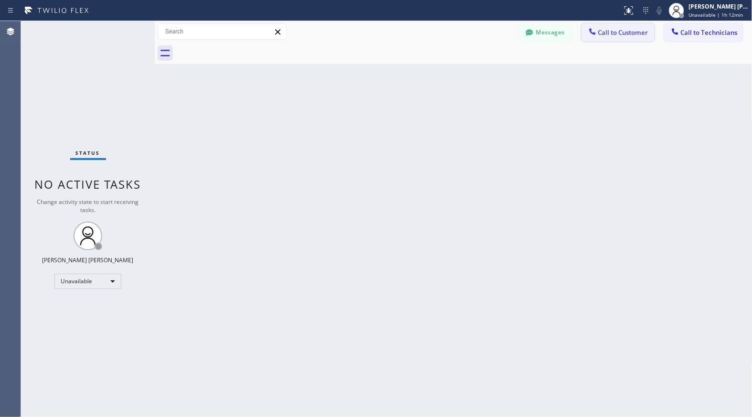
click at [614, 32] on span "Call to Customer" at bounding box center [623, 32] width 50 height 9
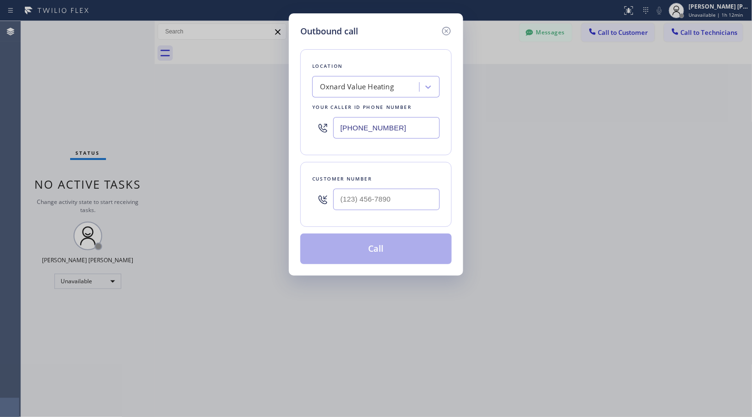
drag, startPoint x: 384, startPoint y: 213, endPoint x: 387, endPoint y: 198, distance: 15.5
click at [384, 212] on div at bounding box center [386, 199] width 106 height 31
click at [388, 197] on input "(___) ___-____" at bounding box center [386, 199] width 106 height 21
paste input "310) 266-9722"
type input "[PHONE_NUMBER]"
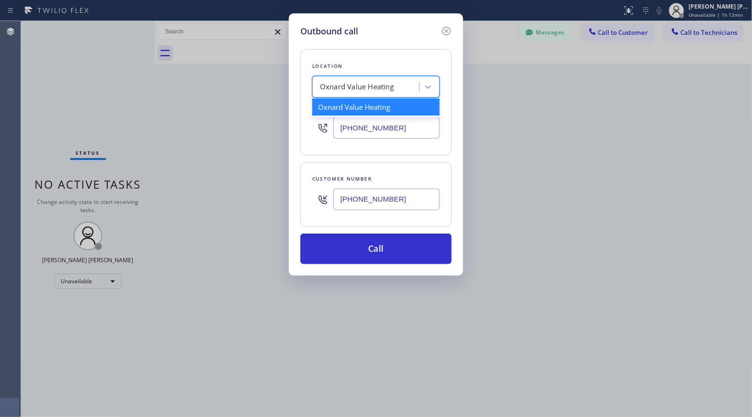
click at [375, 82] on div "Oxnard Value Heating" at bounding box center [357, 87] width 74 height 11
paste input "HVAC Alliance Expert"
type input "HVAC Alliance Expert"
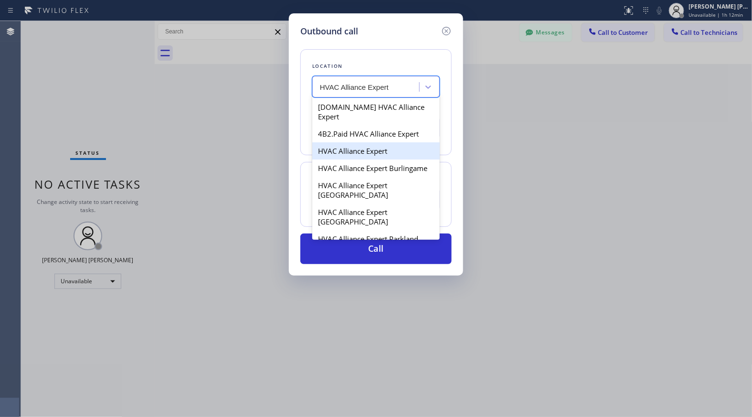
click at [393, 142] on div "HVAC Alliance Expert" at bounding box center [375, 150] width 127 height 17
type input "[PHONE_NUMBER]"
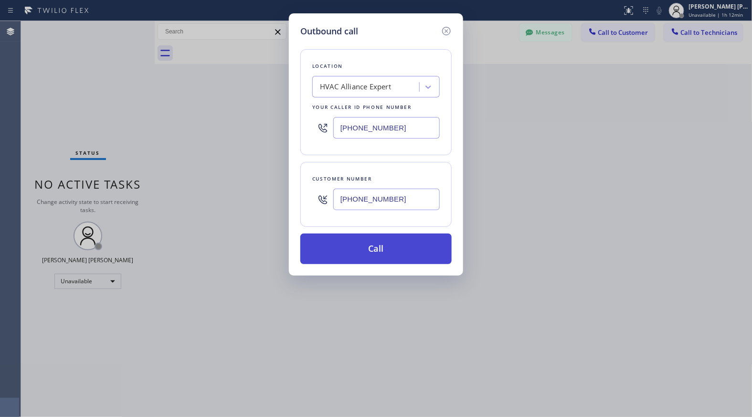
click at [406, 250] on button "Call" at bounding box center [375, 248] width 151 height 31
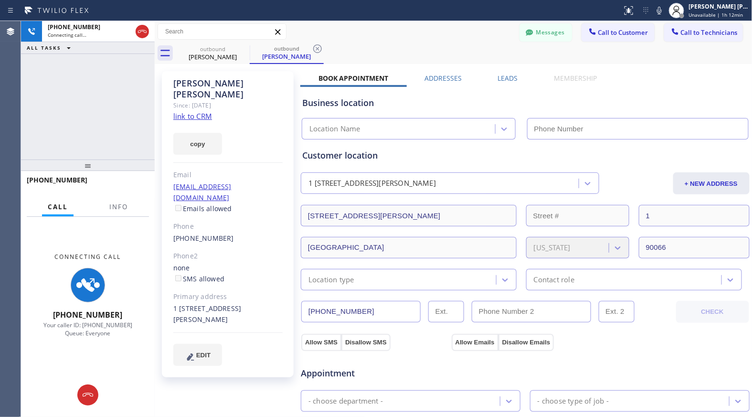
type input "[PHONE_NUMBER]"
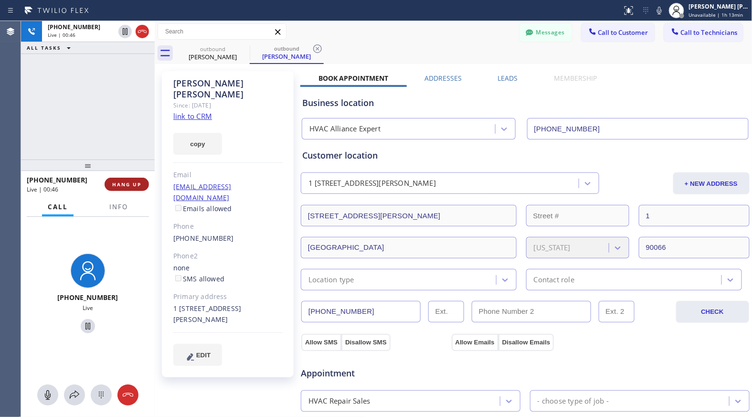
click at [119, 180] on button "HANG UP" at bounding box center [127, 184] width 44 height 13
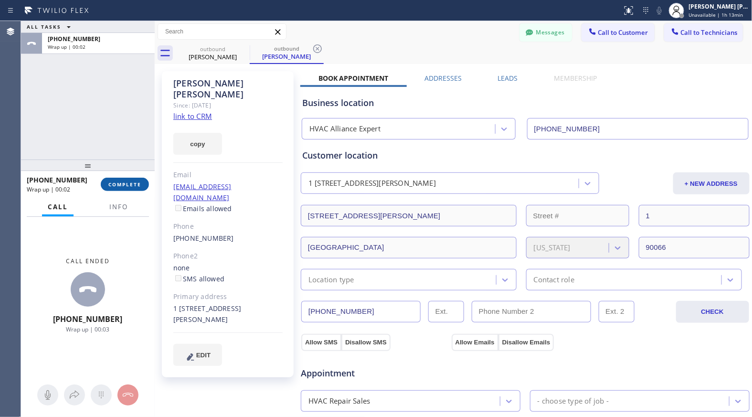
click at [131, 183] on span "COMPLETE" at bounding box center [124, 184] width 33 height 7
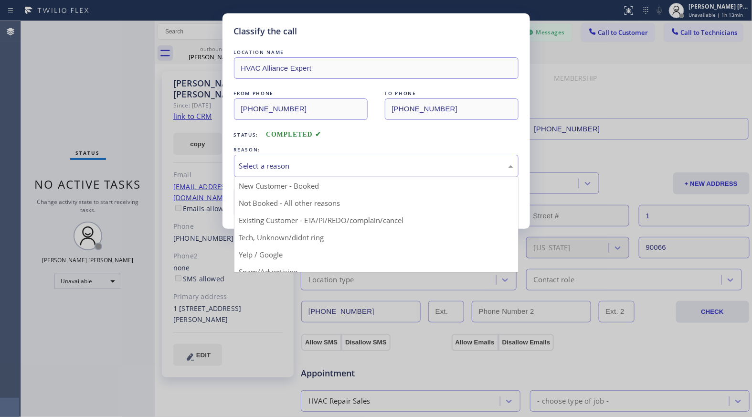
click at [383, 163] on div "Select a reason" at bounding box center [376, 165] width 274 height 11
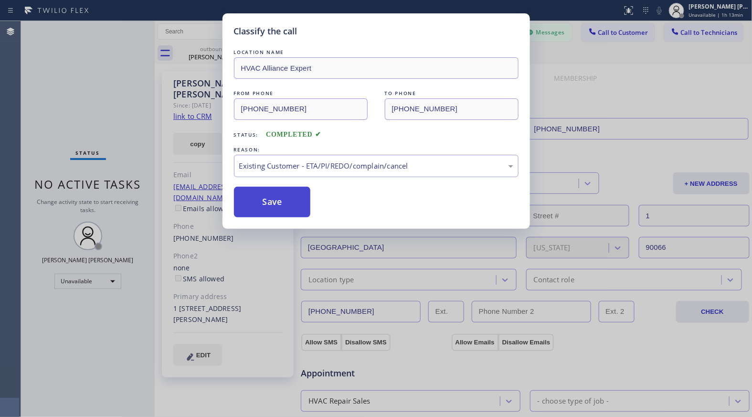
click at [268, 207] on button "Save" at bounding box center [272, 202] width 77 height 31
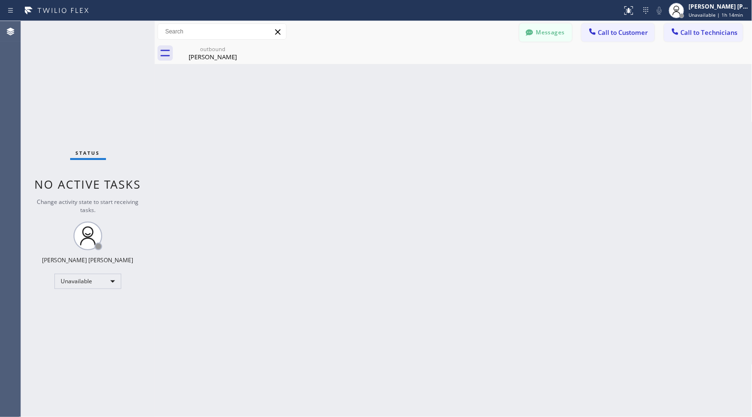
click at [535, 32] on div at bounding box center [529, 33] width 11 height 11
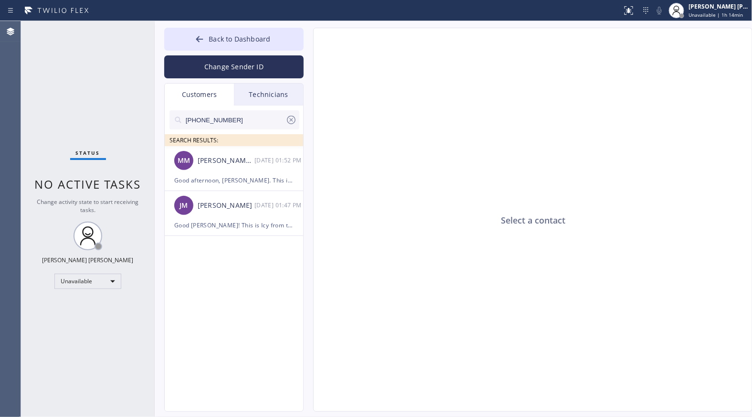
click at [266, 120] on input "[PHONE_NUMBER]" at bounding box center [235, 119] width 101 height 19
paste input "310) 266-972"
type input "[PHONE_NUMBER]"
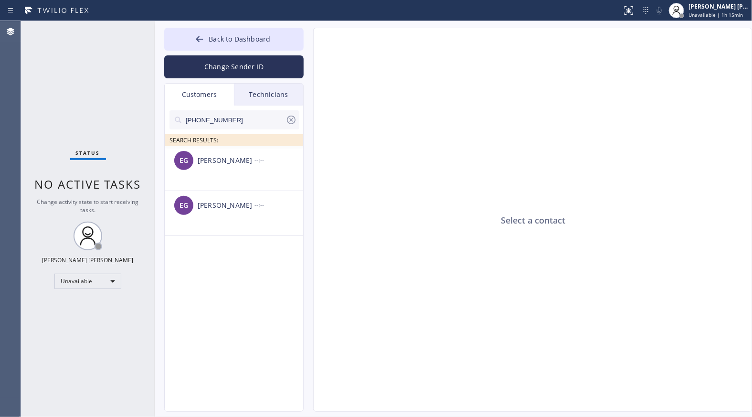
click at [247, 160] on div "[PERSON_NAME]" at bounding box center [226, 160] width 57 height 11
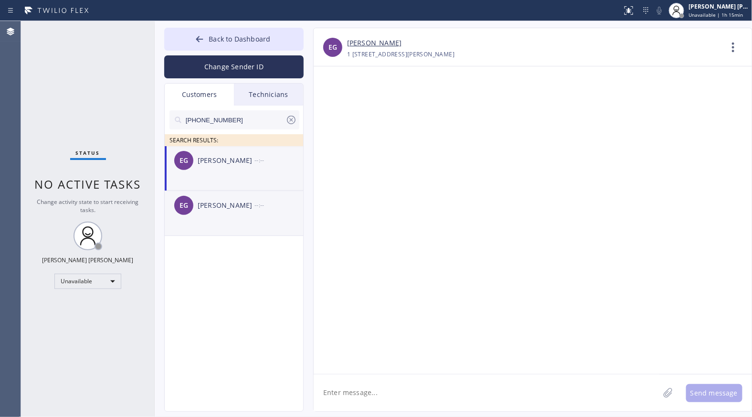
click at [247, 219] on div "[PERSON_NAME] --:--" at bounding box center [234, 205] width 139 height 29
click at [247, 179] on li "[PERSON_NAME] --:--" at bounding box center [234, 168] width 139 height 45
paste textarea "Good afternoon, [PERSON_NAME]. This is Icy from the offices of Air Conditioning…"
click at [427, 400] on textarea at bounding box center [487, 392] width 346 height 37
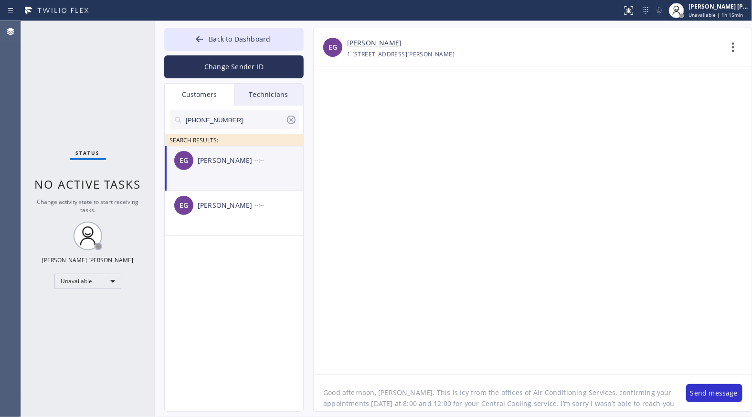
click at [377, 389] on textarea "Good afternoon, [PERSON_NAME]. This is Icy from the offices of Air Conditioning…" at bounding box center [495, 392] width 363 height 37
drag, startPoint x: 502, startPoint y: 395, endPoint x: 581, endPoint y: 392, distance: 78.9
click at [581, 392] on textarea "Good afternoon, [PERSON_NAME]. This is Icy from the offices of Air Conditioning…" at bounding box center [495, 392] width 363 height 37
paste textarea "HVAC Alliance Expert"
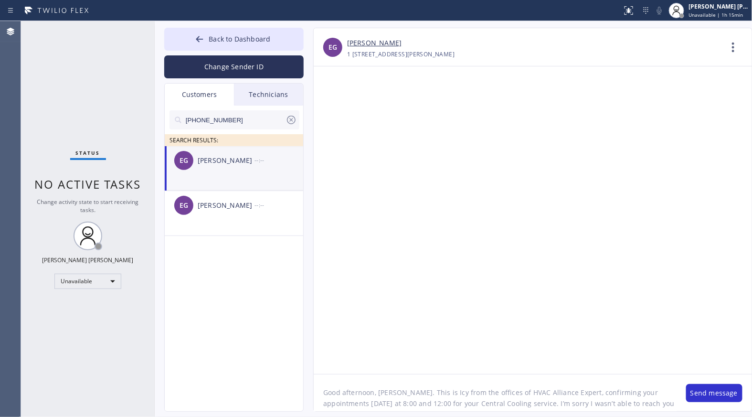
drag, startPoint x: 412, startPoint y: 402, endPoint x: 458, endPoint y: 400, distance: 46.8
click at [458, 400] on textarea "Good afternoon, [PERSON_NAME]. This is Icy from the offices of HVAC Alliance Ex…" at bounding box center [495, 392] width 363 height 37
paste textarea "8am - 12pm"
click at [519, 401] on textarea "Good afternoon, [PERSON_NAME]. This is Icy from the offices of HVAC Alliance Ex…" at bounding box center [495, 392] width 363 height 37
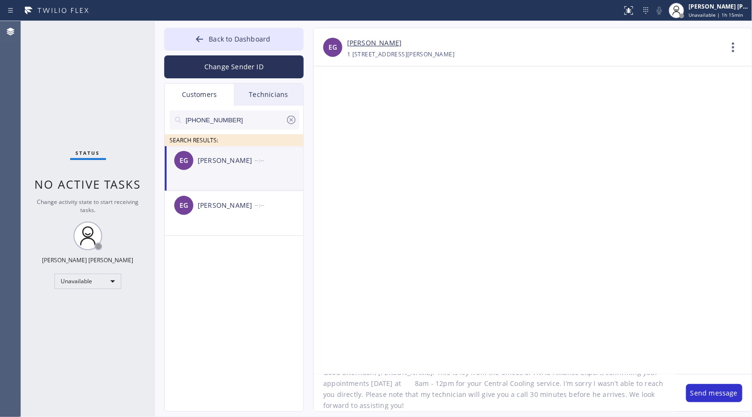
type textarea "Good afternoon, [PERSON_NAME]. This is Icy from the offices of HVAC Alliance Ex…"
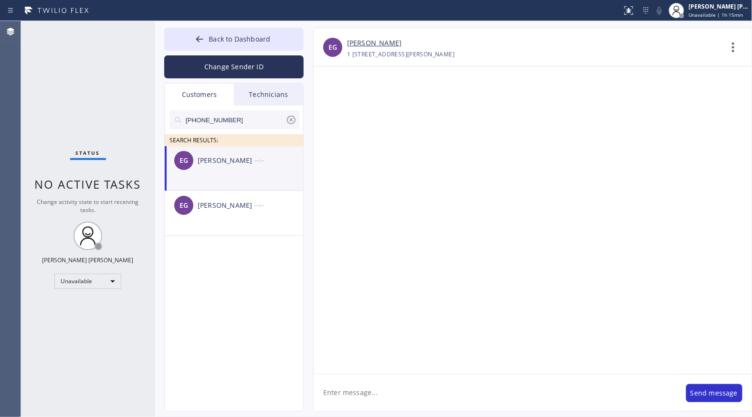
scroll to position [0, 0]
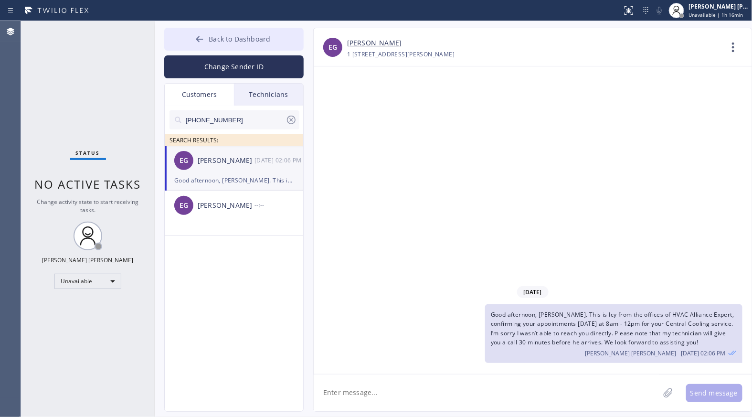
click at [229, 31] on button "Back to Dashboard" at bounding box center [233, 39] width 139 height 23
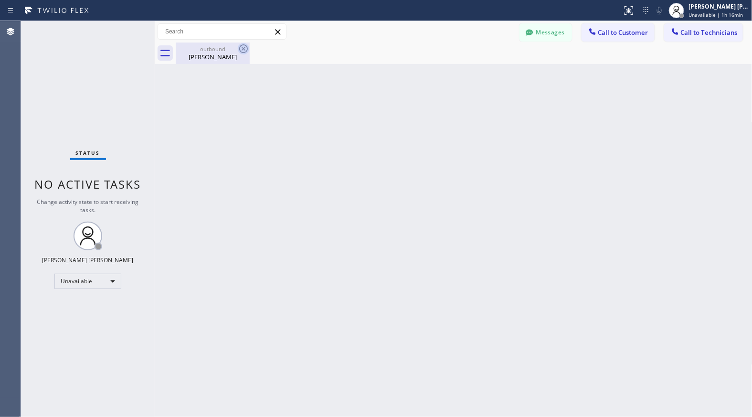
click at [240, 53] on icon at bounding box center [243, 48] width 11 height 11
